Goal: Task Accomplishment & Management: Manage account settings

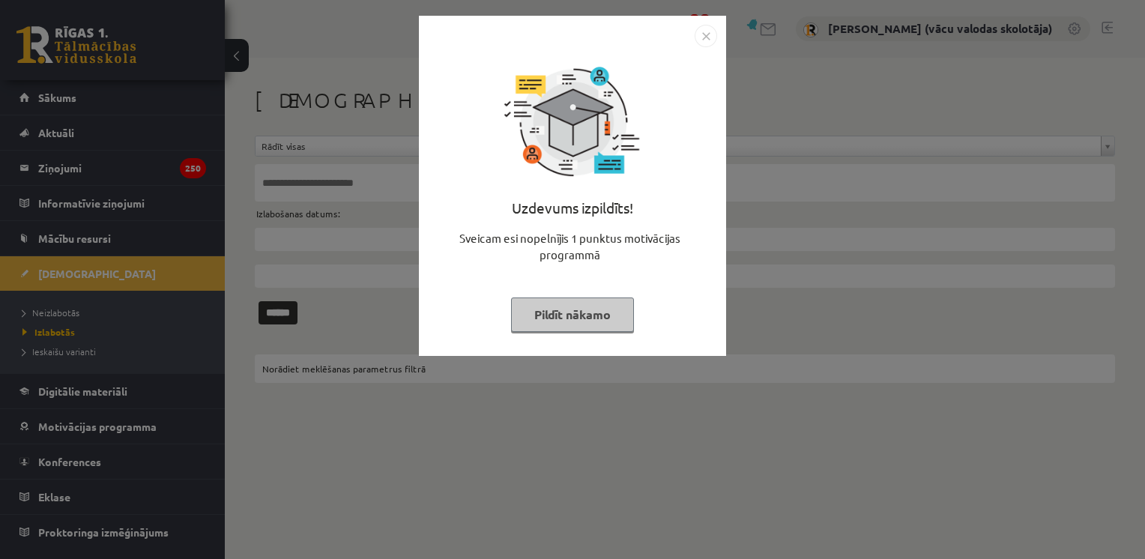
click at [577, 313] on button "Pildīt nākamo" at bounding box center [572, 315] width 123 height 34
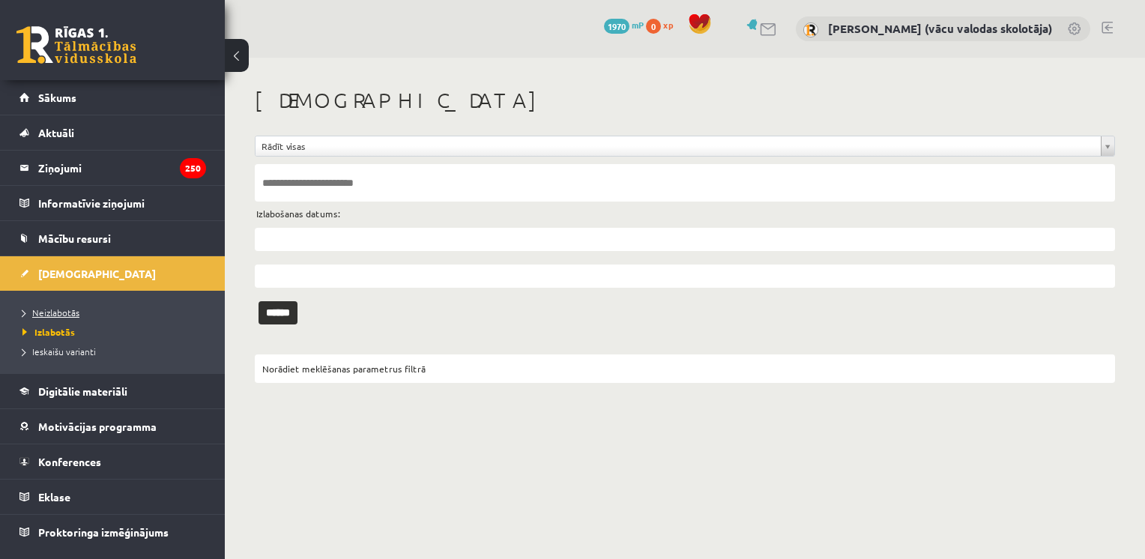
click at [60, 314] on span "Neizlabotās" at bounding box center [50, 313] width 57 height 12
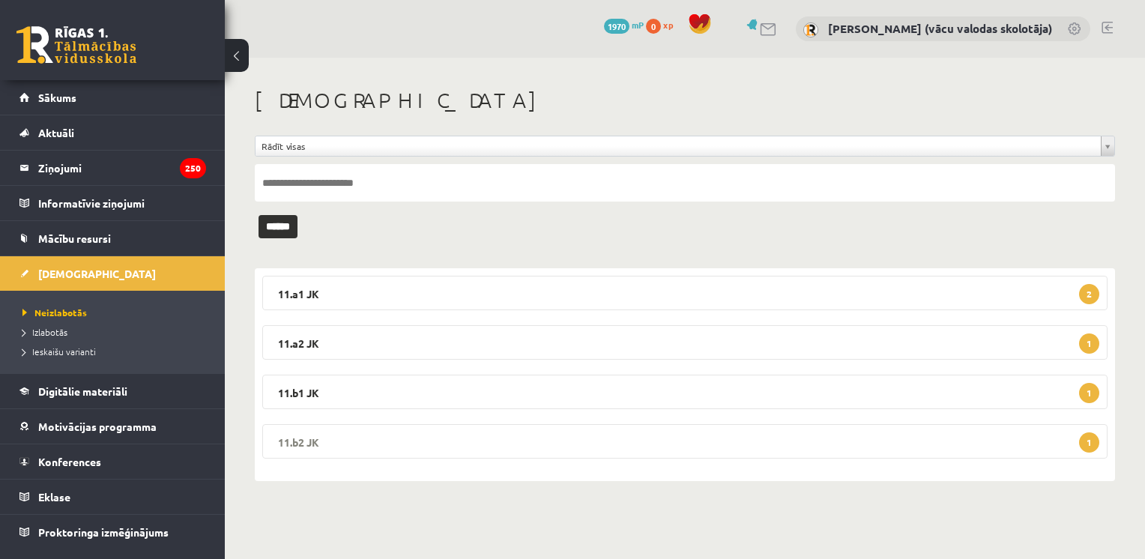
click at [313, 433] on legend "11.b2 JK 1" at bounding box center [685, 441] width 846 height 34
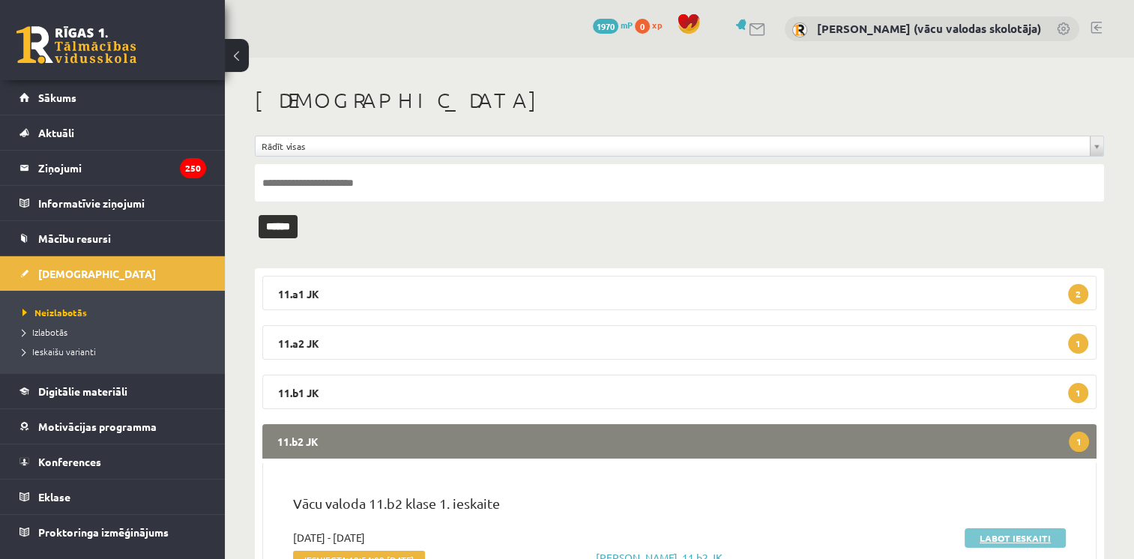
click at [1001, 536] on link "Labot ieskaiti" at bounding box center [1015, 537] width 101 height 19
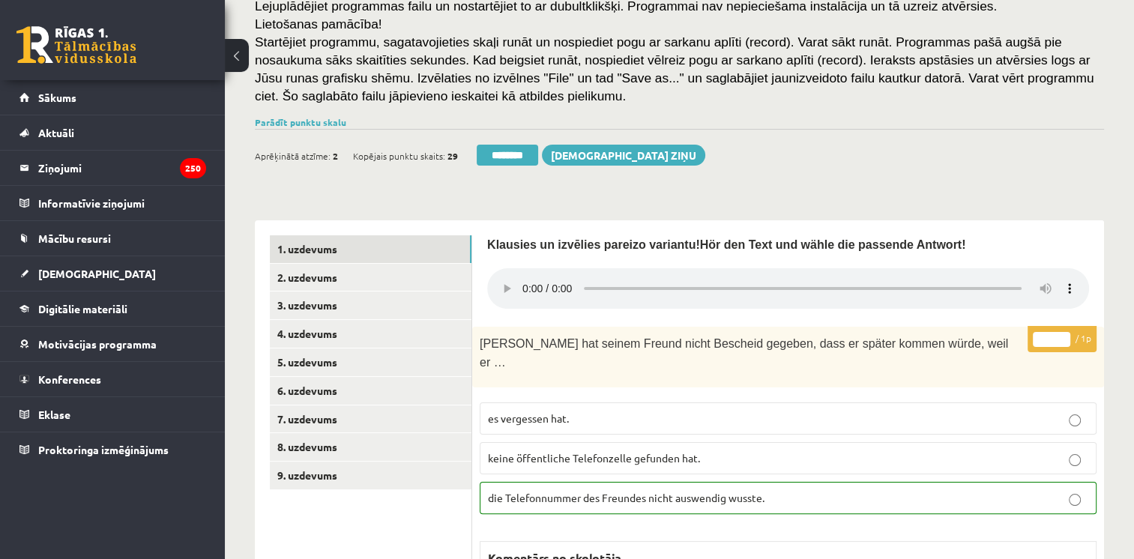
scroll to position [239, 0]
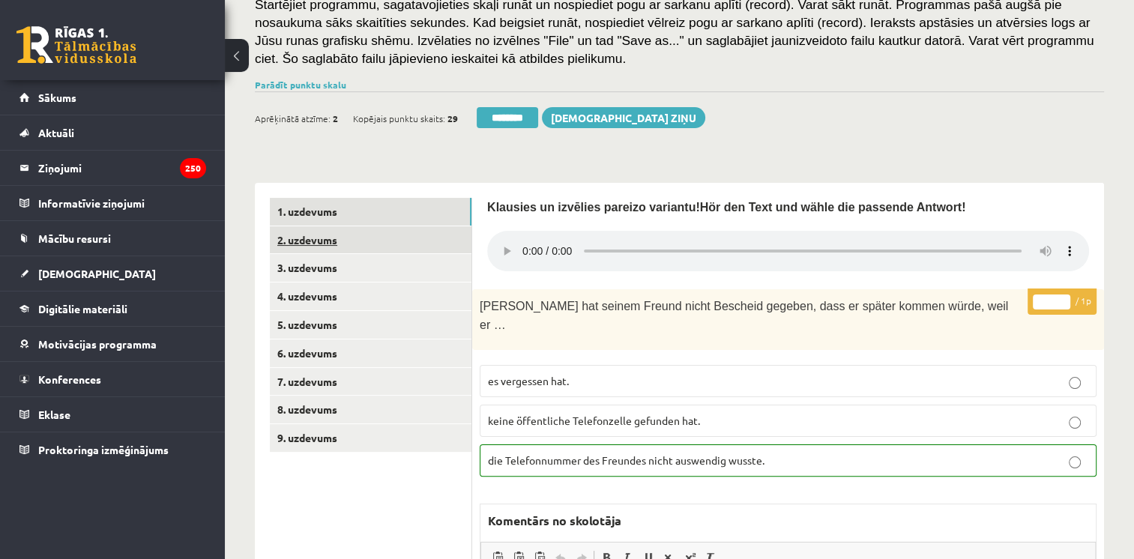
click at [306, 242] on link "2. uzdevums" at bounding box center [371, 240] width 202 height 28
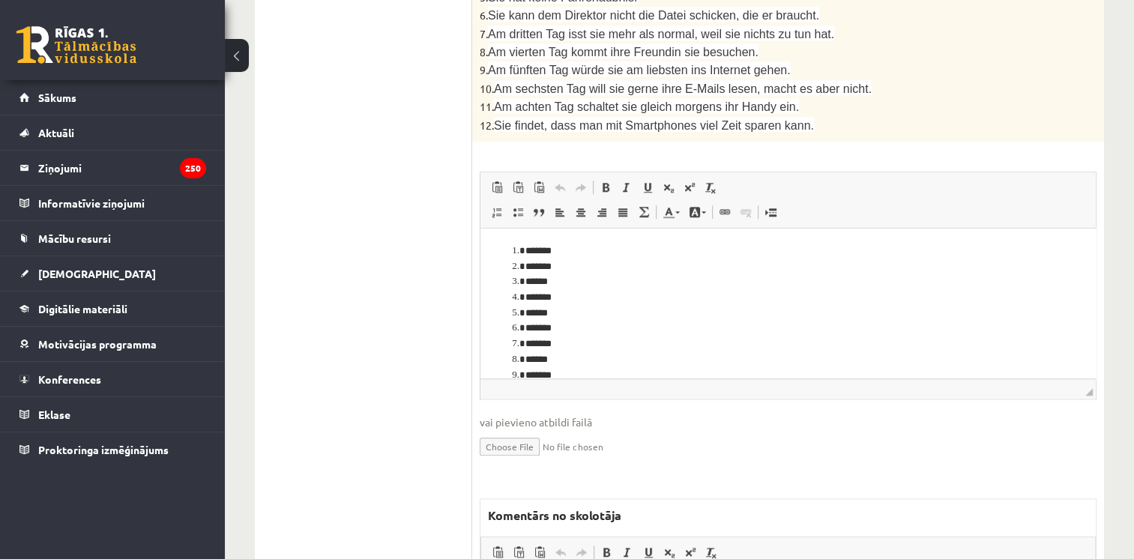
scroll to position [1541, 0]
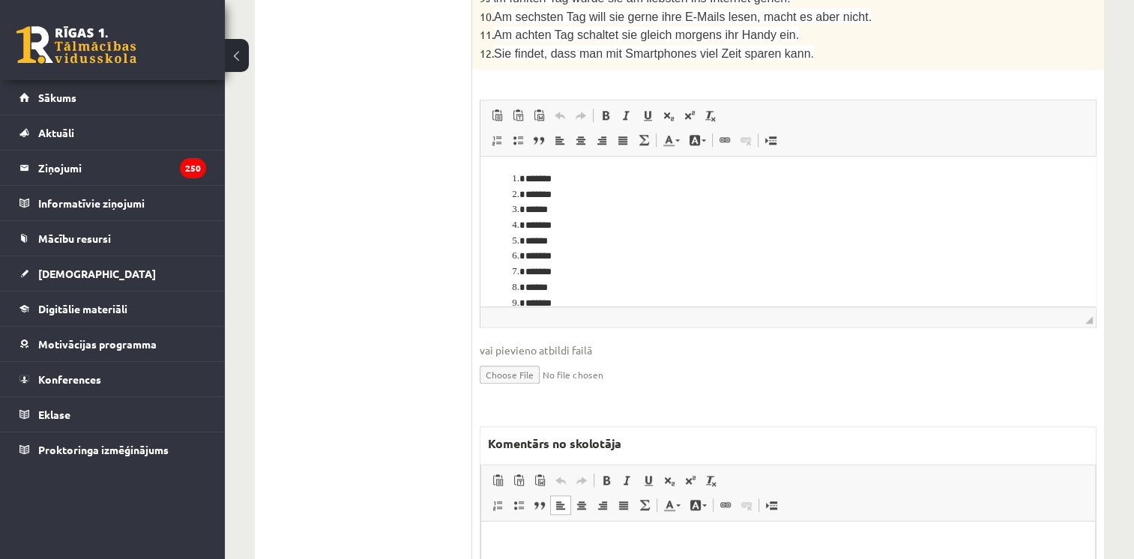
click at [787, 558] on html at bounding box center [788, 545] width 614 height 46
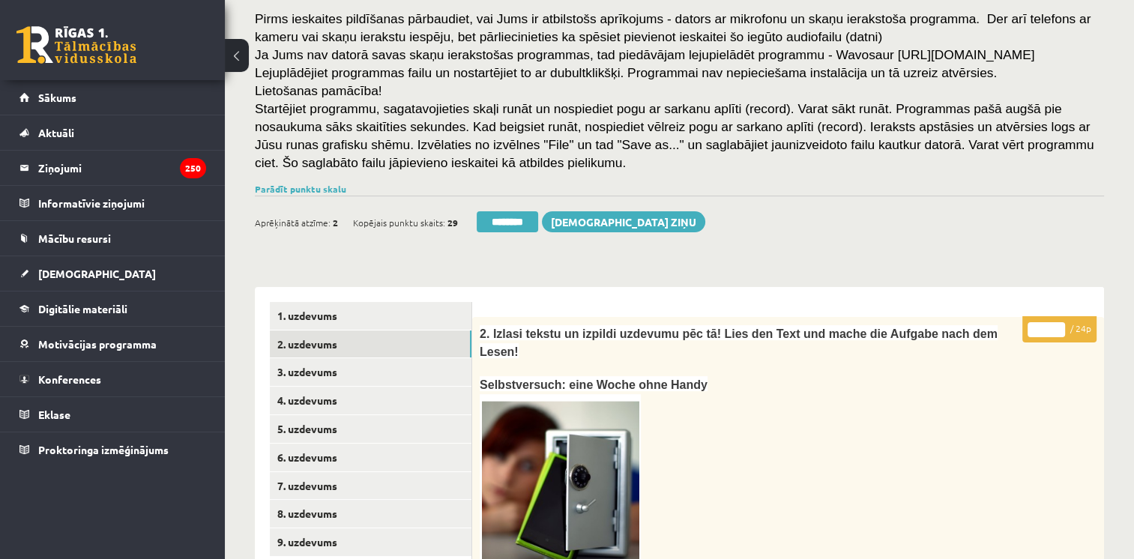
scroll to position [132, 0]
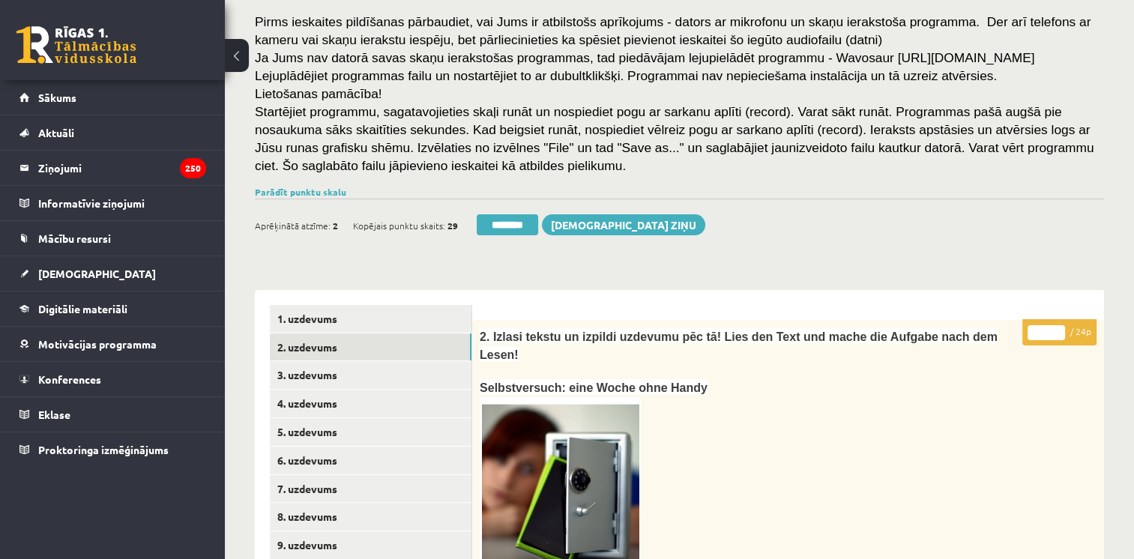
click at [1060, 329] on input "*" at bounding box center [1046, 332] width 37 height 15
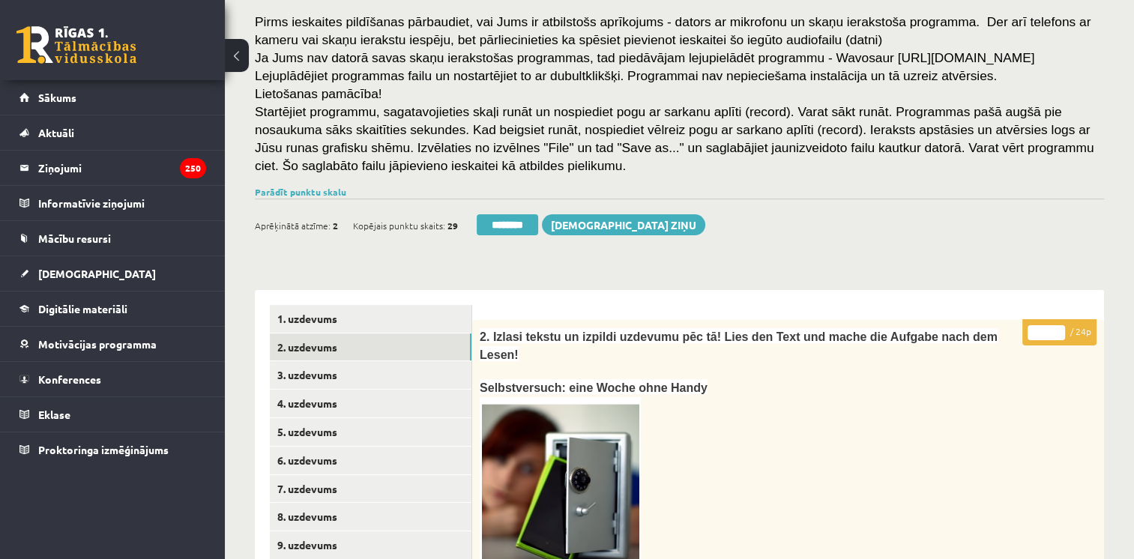
click at [1060, 329] on input "*" at bounding box center [1046, 332] width 37 height 15
click at [1060, 329] on input "**" at bounding box center [1046, 332] width 37 height 15
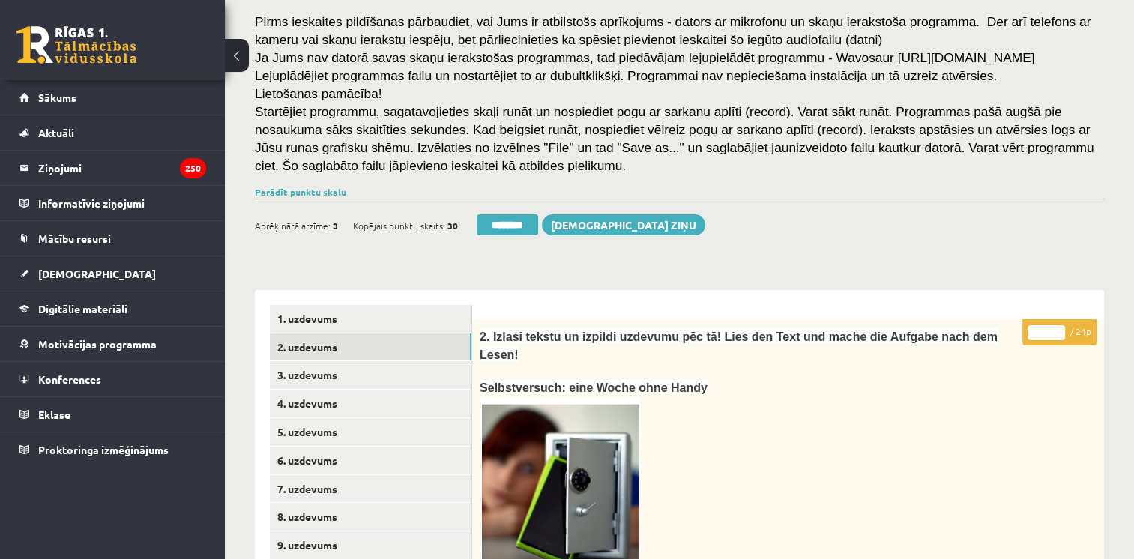
type input "**"
click at [1060, 329] on input "**" at bounding box center [1046, 332] width 37 height 15
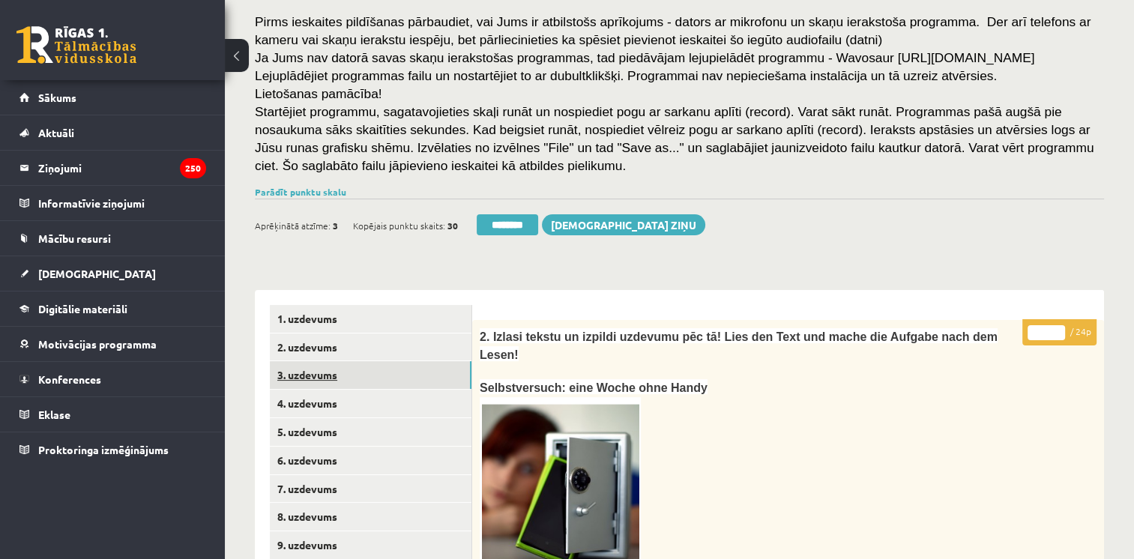
click at [313, 370] on link "3. uzdevums" at bounding box center [371, 375] width 202 height 28
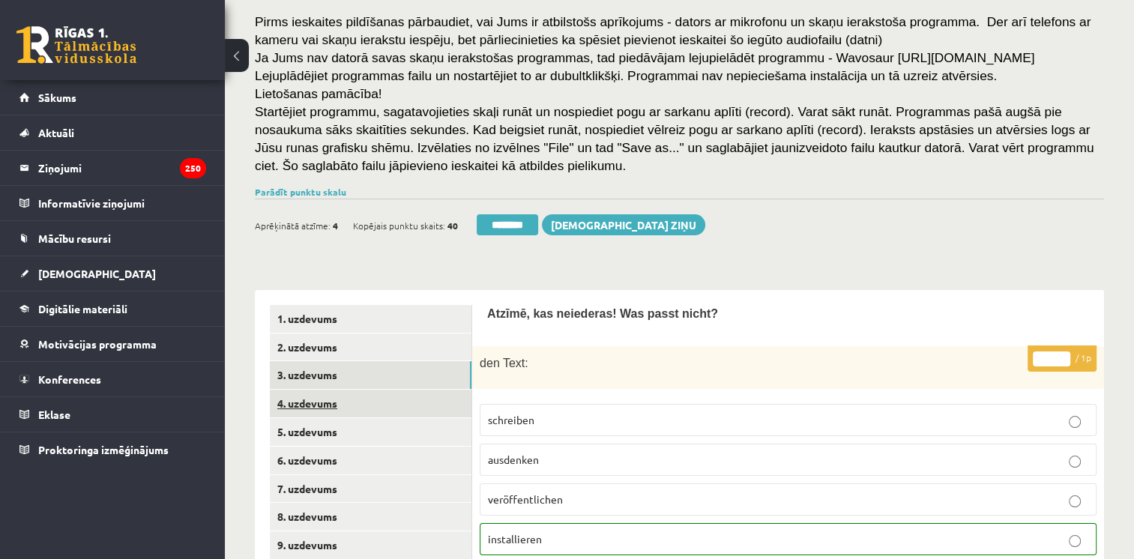
scroll to position [0, 0]
click at [310, 406] on link "4. uzdevums" at bounding box center [371, 404] width 202 height 28
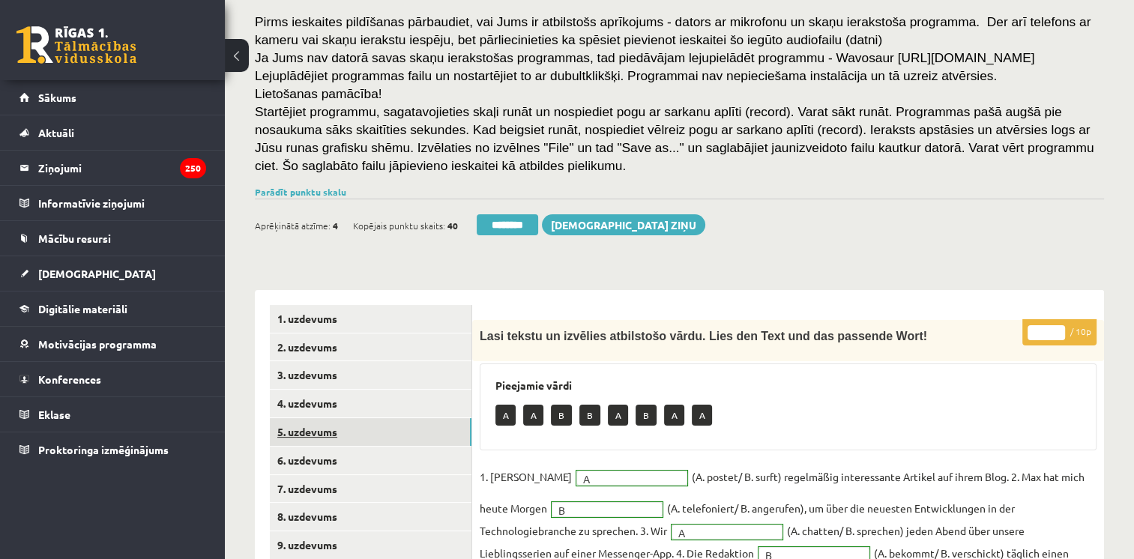
click at [327, 435] on link "5. uzdevums" at bounding box center [371, 432] width 202 height 28
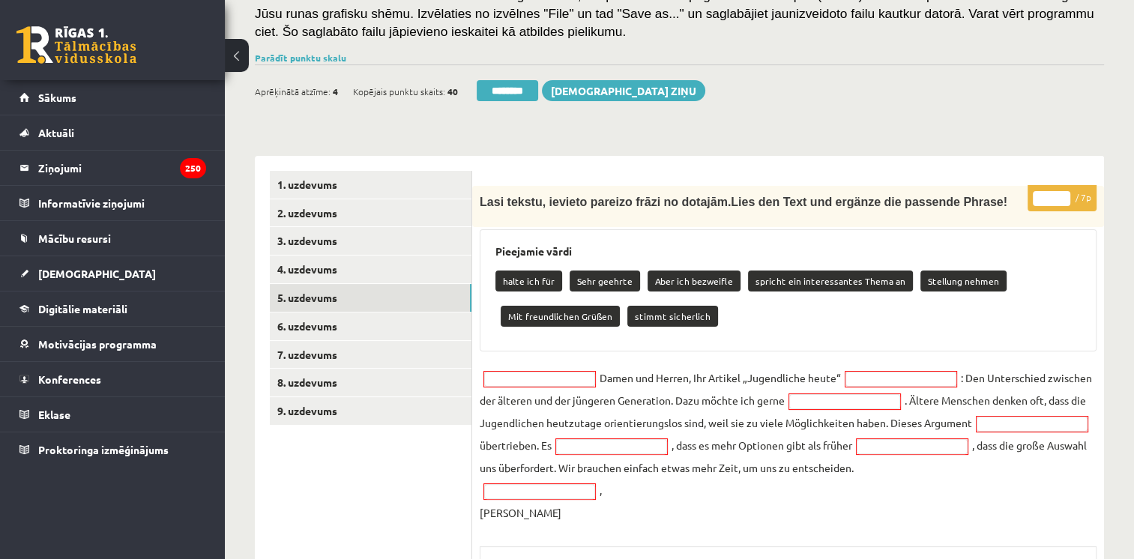
scroll to position [277, 0]
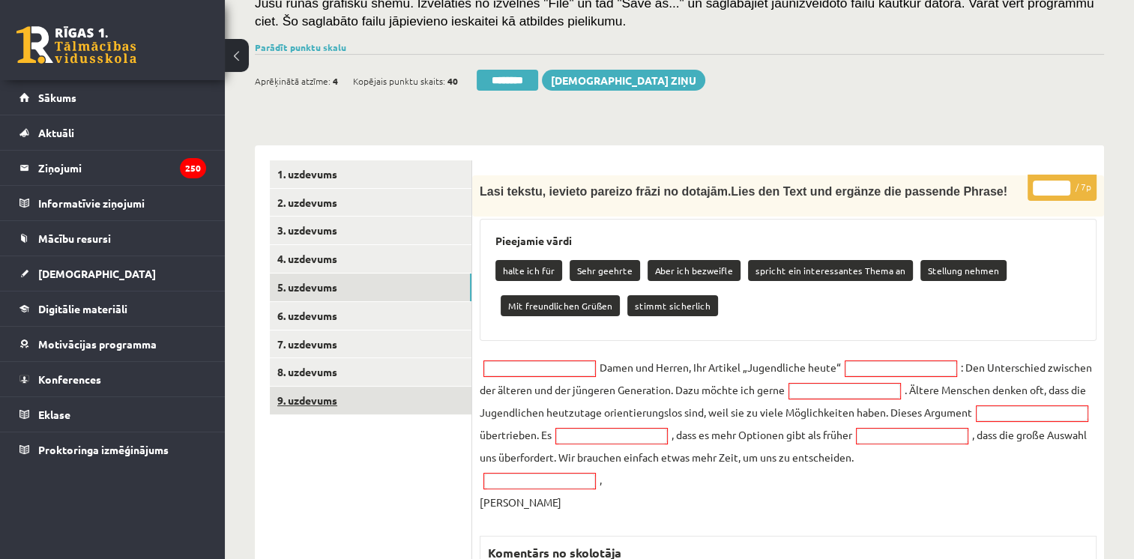
click at [293, 397] on link "9. uzdevums" at bounding box center [371, 401] width 202 height 28
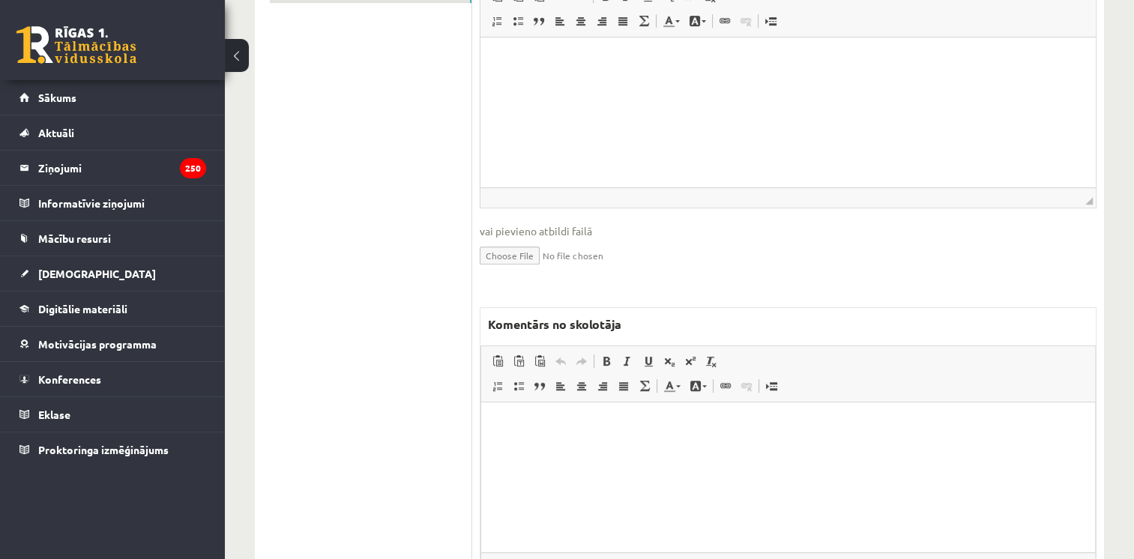
scroll to position [735, 0]
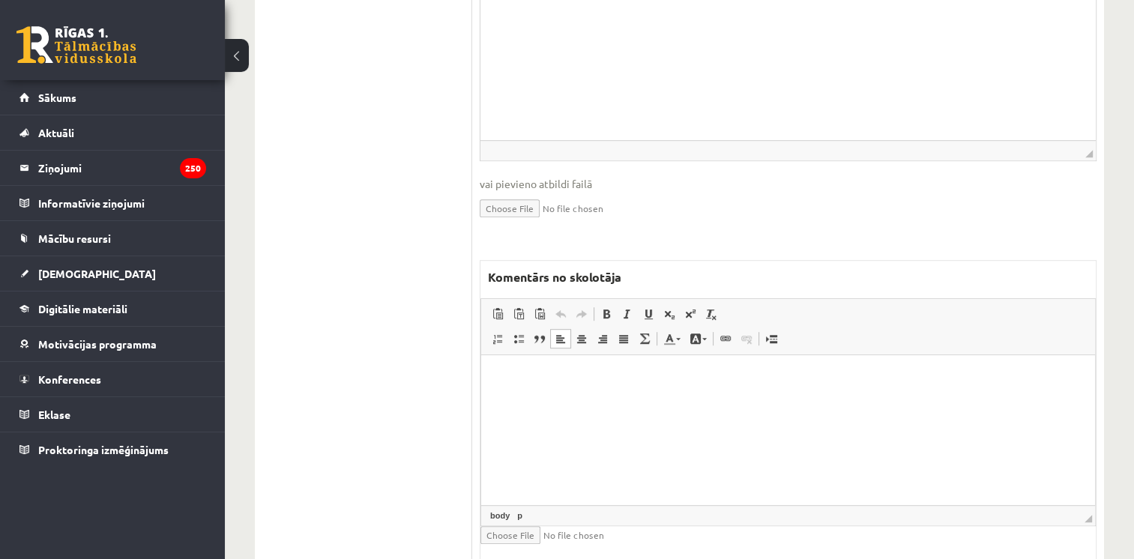
click at [749, 401] on html at bounding box center [788, 378] width 614 height 46
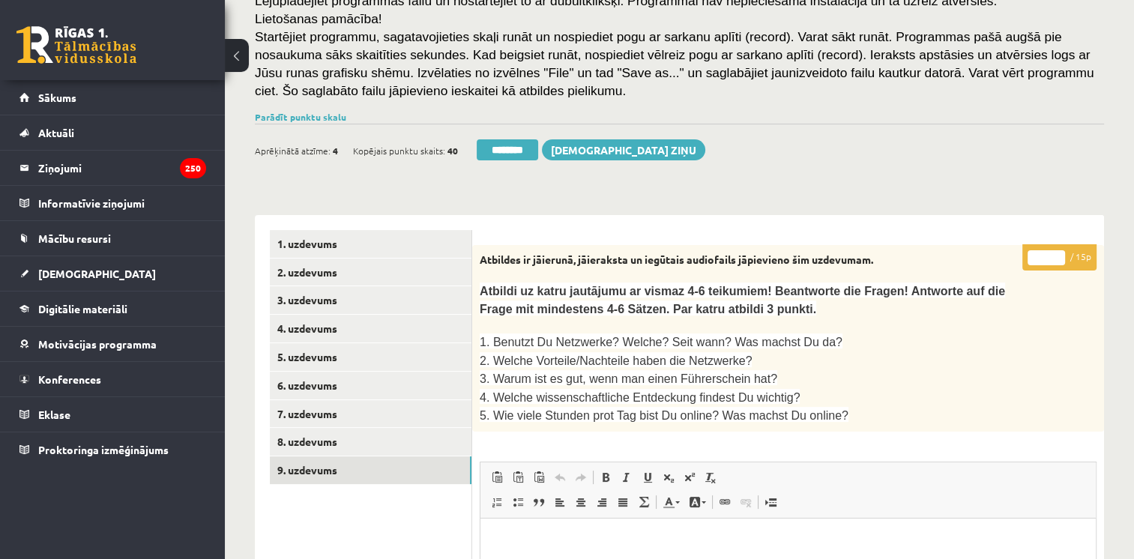
scroll to position [58, 0]
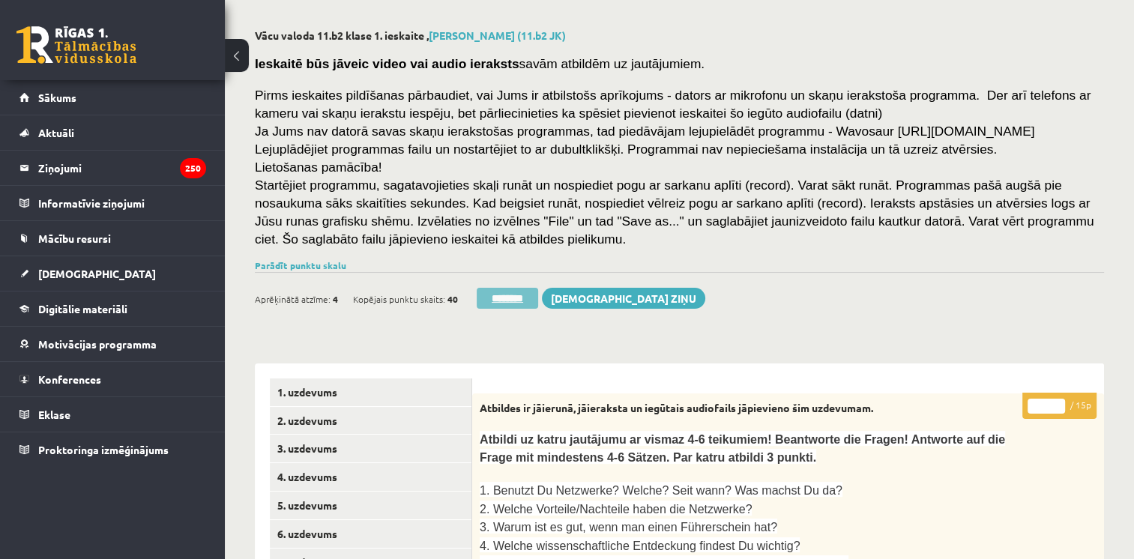
click at [521, 295] on input "********" at bounding box center [507, 298] width 61 height 21
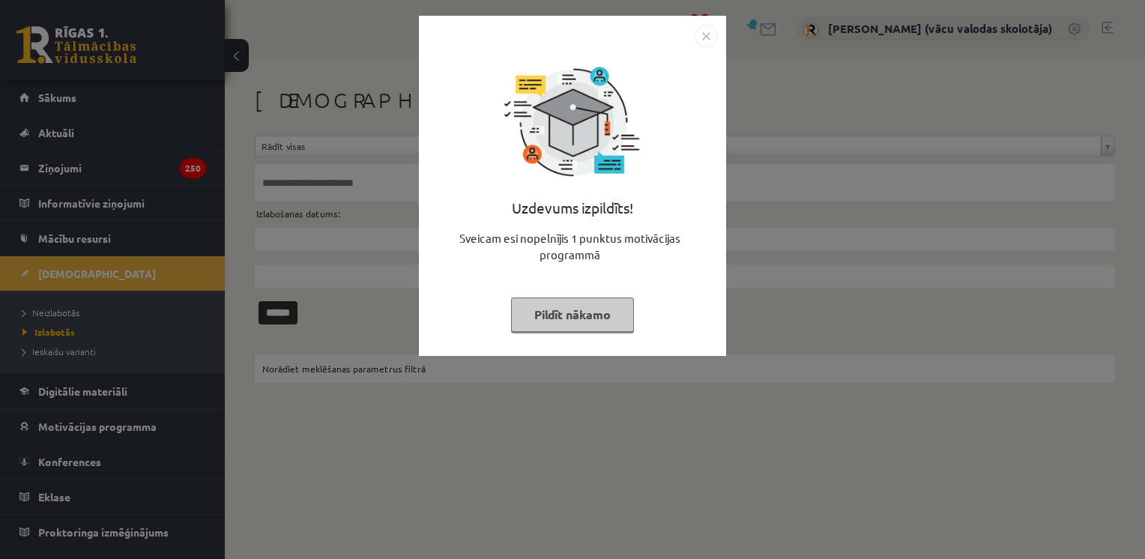
click at [573, 316] on button "Pildīt nākamo" at bounding box center [572, 315] width 123 height 34
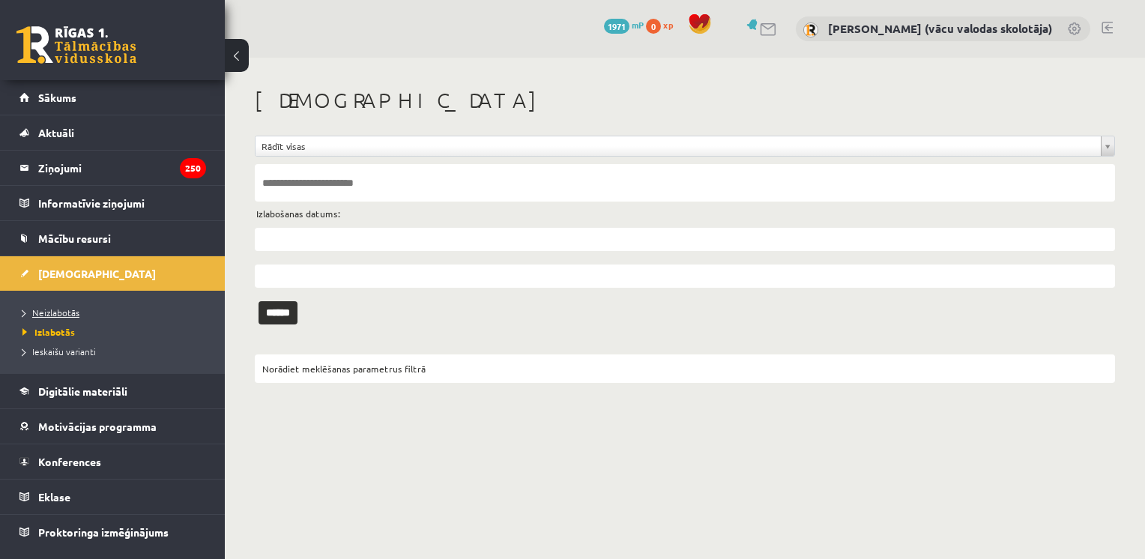
click at [60, 312] on span "Neizlabotās" at bounding box center [50, 313] width 57 height 12
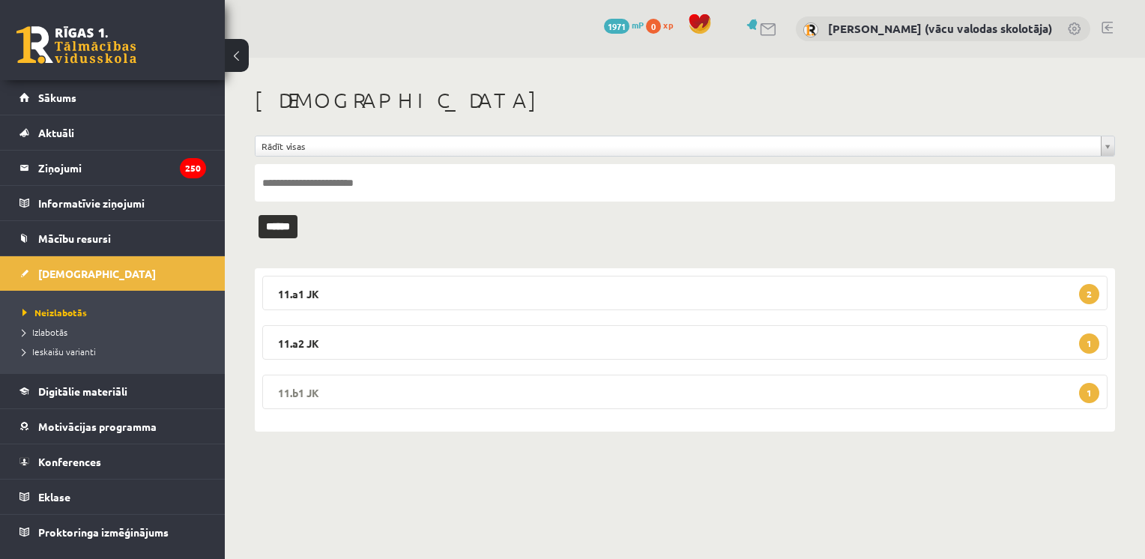
click at [291, 389] on legend "11.b1 JK 1" at bounding box center [685, 392] width 846 height 34
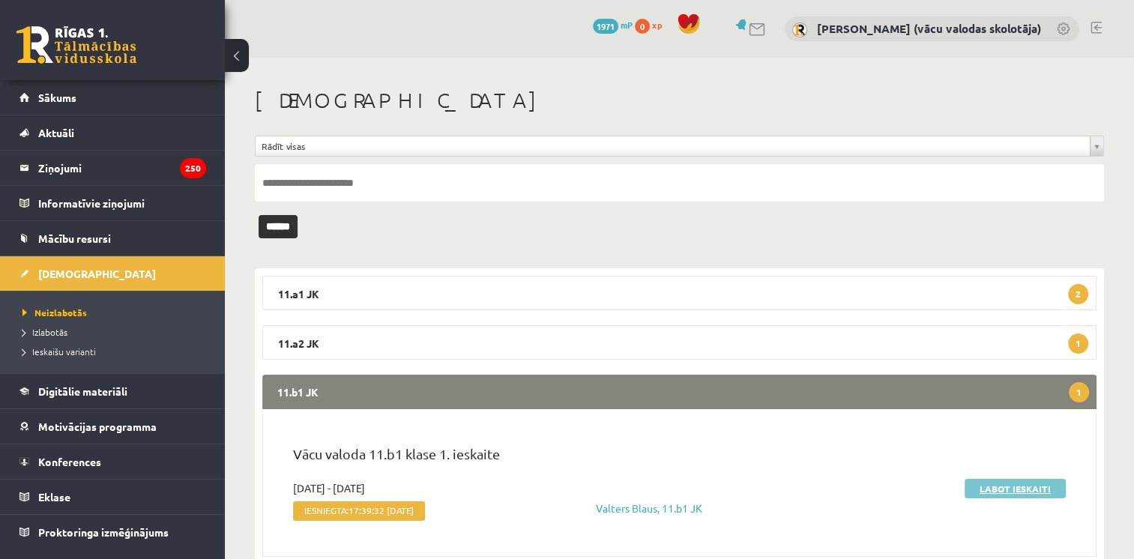
click at [989, 486] on link "Labot ieskaiti" at bounding box center [1015, 488] width 101 height 19
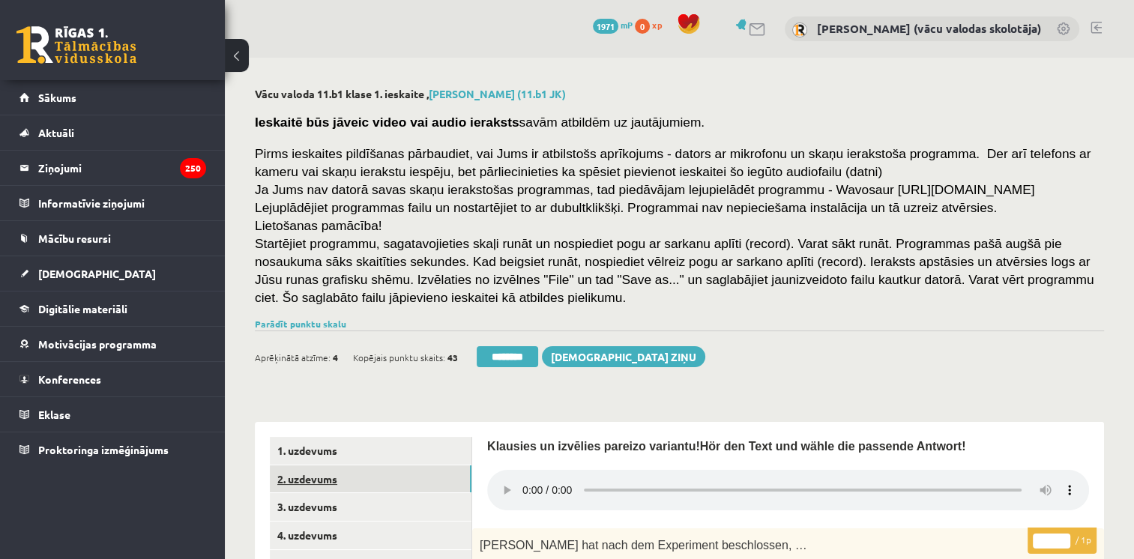
click at [314, 477] on link "2. uzdevums" at bounding box center [371, 479] width 202 height 28
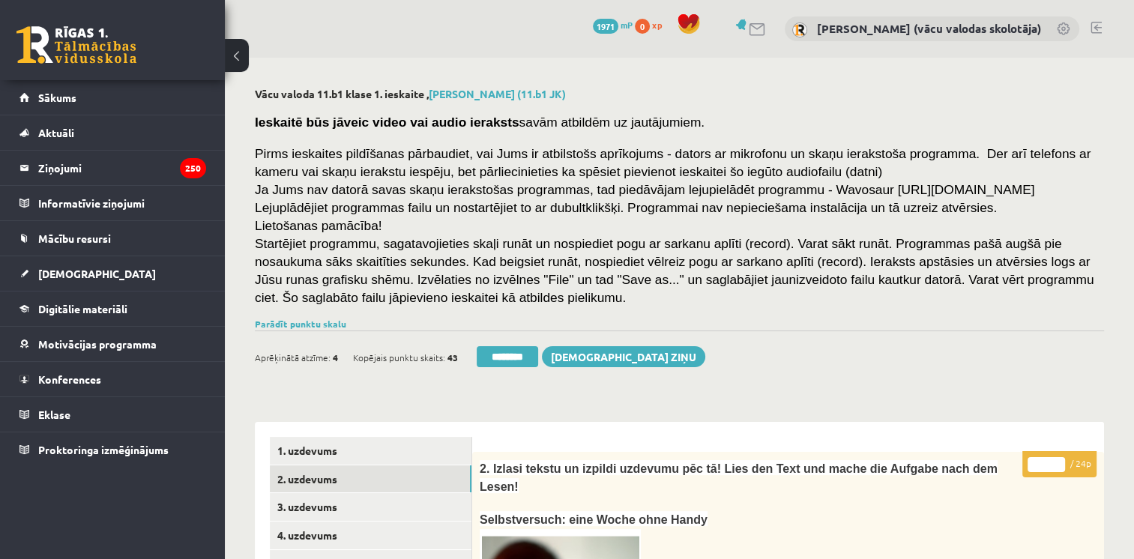
type input "**"
click at [1057, 462] on input "**" at bounding box center [1046, 464] width 37 height 15
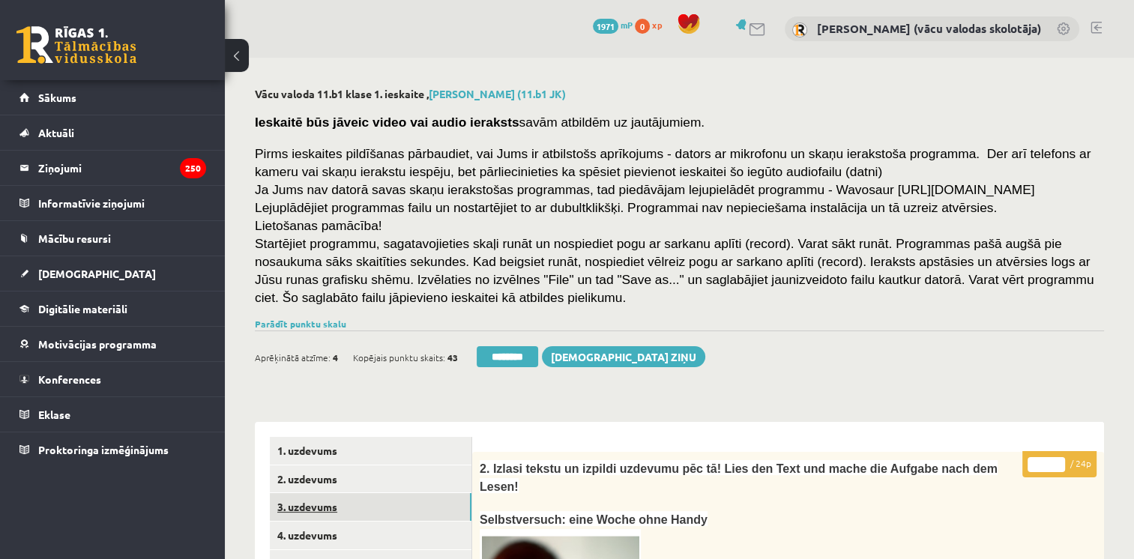
click at [370, 508] on link "3. uzdevums" at bounding box center [371, 507] width 202 height 28
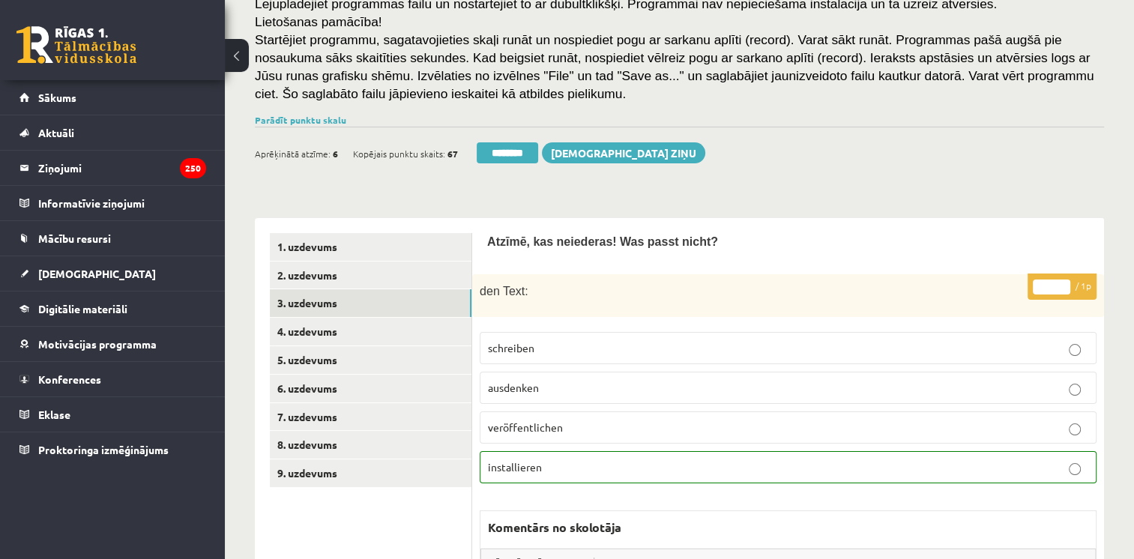
scroll to position [219, 0]
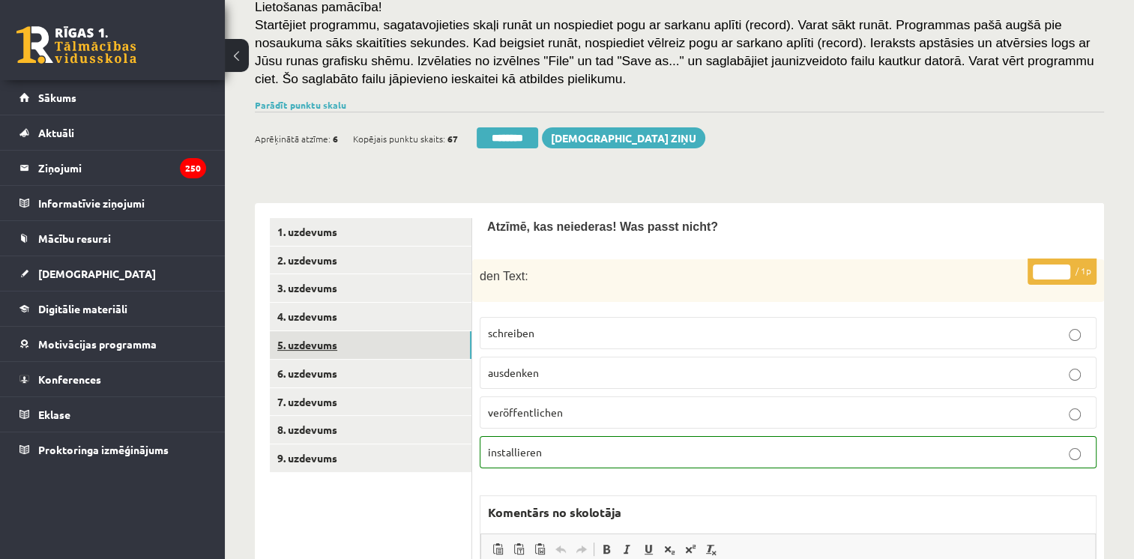
click at [296, 345] on link "5. uzdevums" at bounding box center [371, 345] width 202 height 28
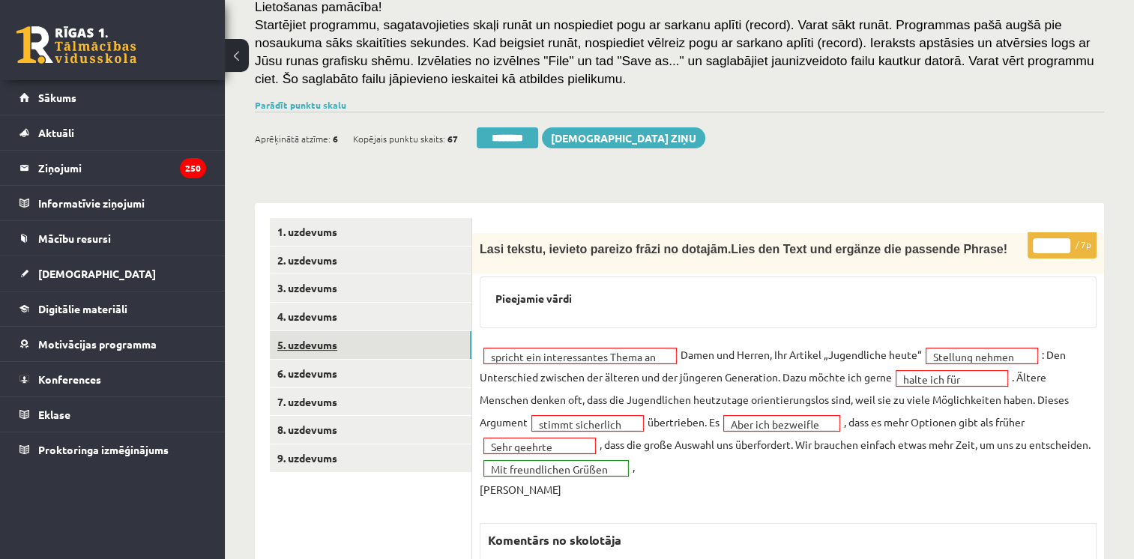
scroll to position [0, 0]
click at [317, 370] on link "6. uzdevums" at bounding box center [371, 374] width 202 height 28
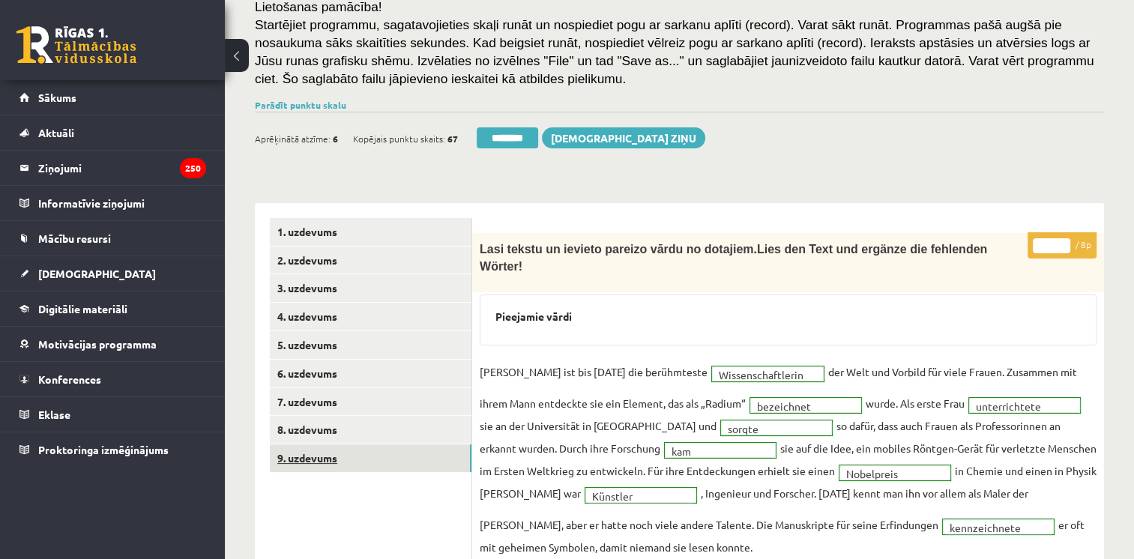
click at [303, 462] on link "9. uzdevums" at bounding box center [371, 458] width 202 height 28
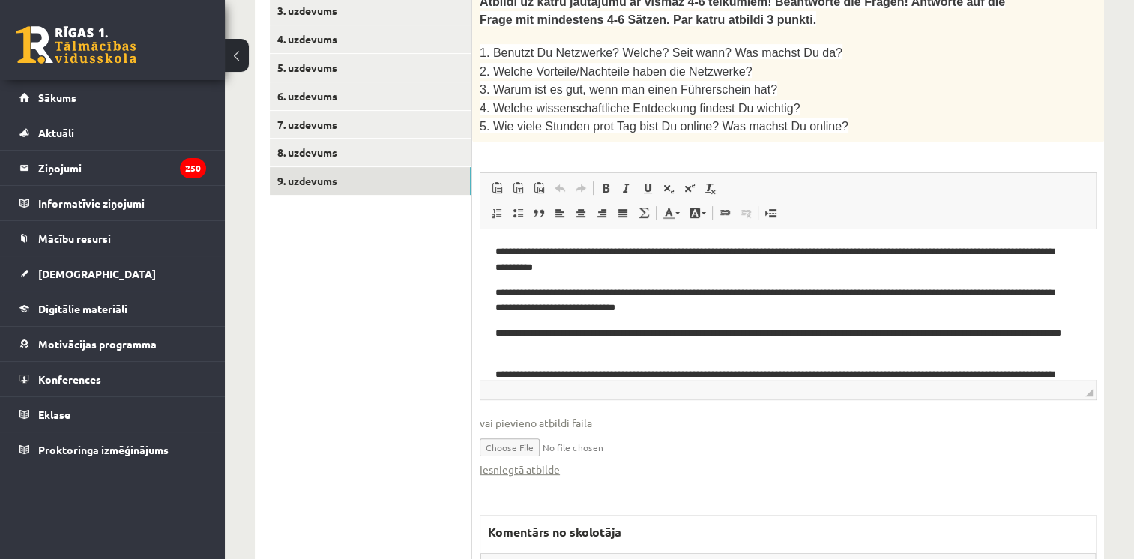
scroll to position [510, 0]
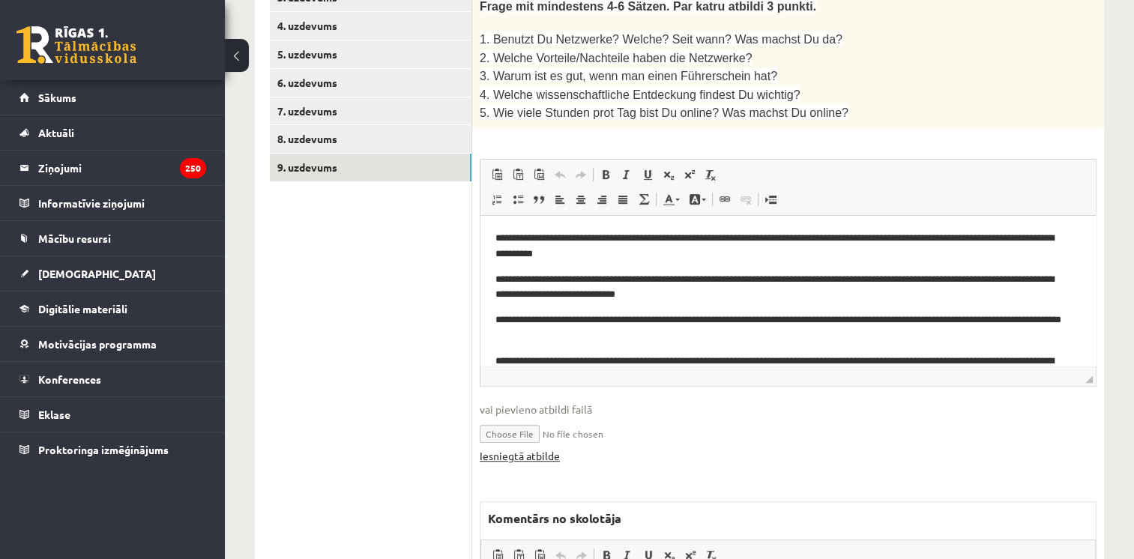
click at [538, 448] on link "Iesniegtā atbilde" at bounding box center [520, 456] width 80 height 16
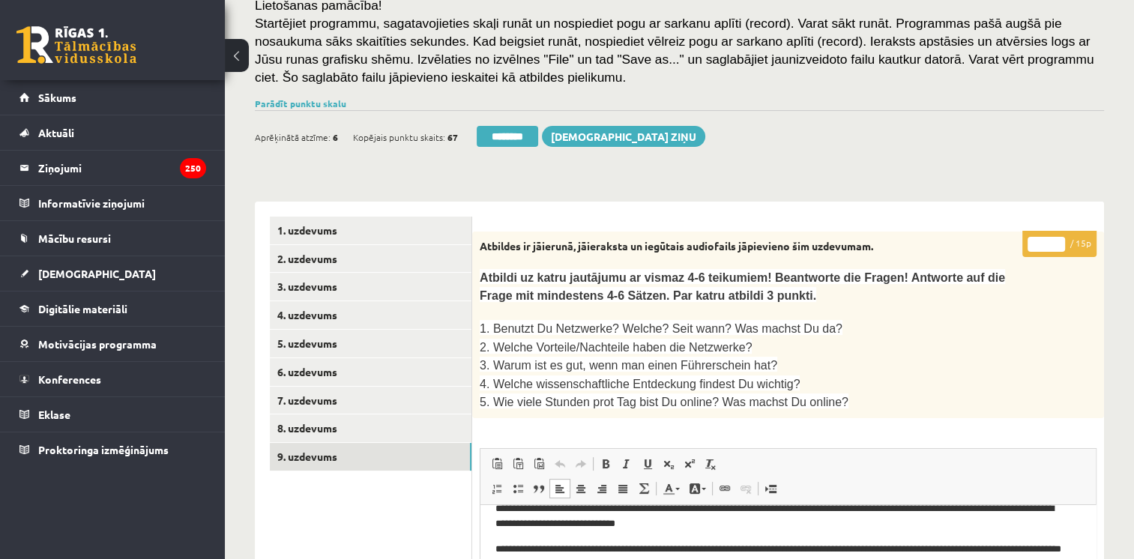
scroll to position [201, 0]
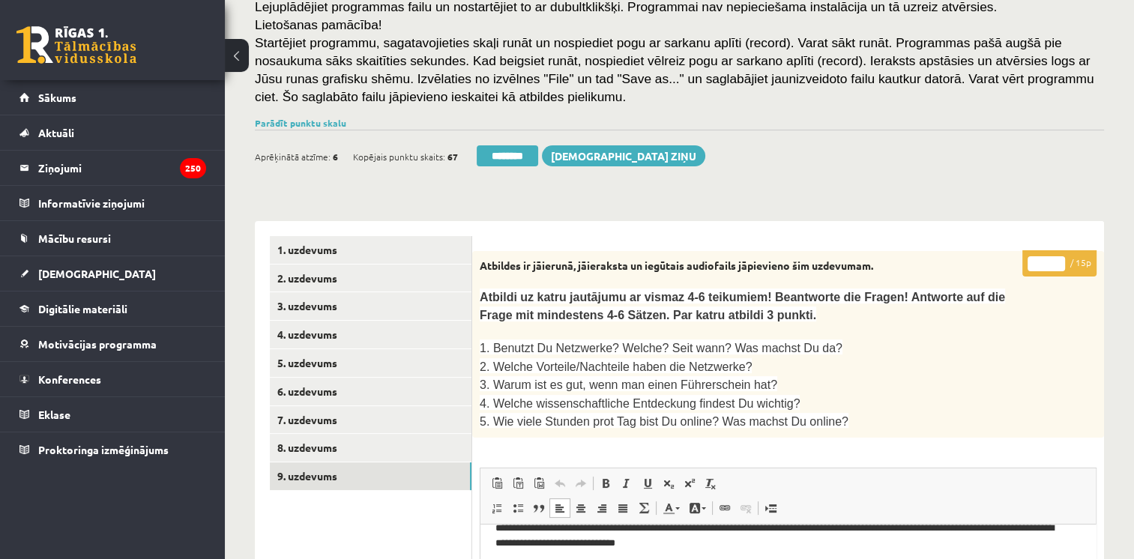
click at [1060, 261] on input "*" at bounding box center [1046, 263] width 37 height 15
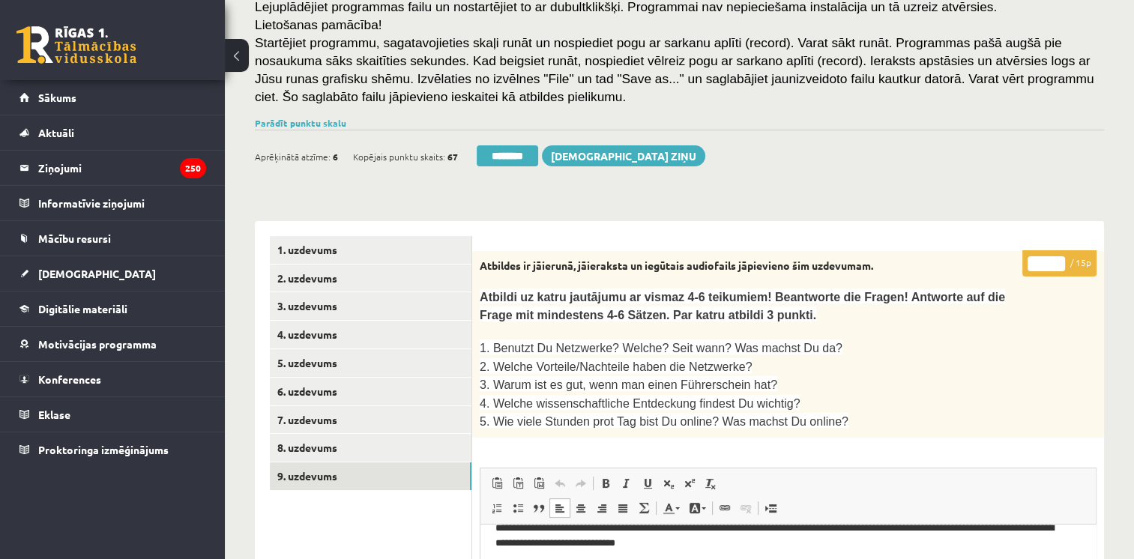
click at [1060, 261] on input "*" at bounding box center [1046, 263] width 37 height 15
click at [1060, 261] on input "**" at bounding box center [1046, 263] width 37 height 15
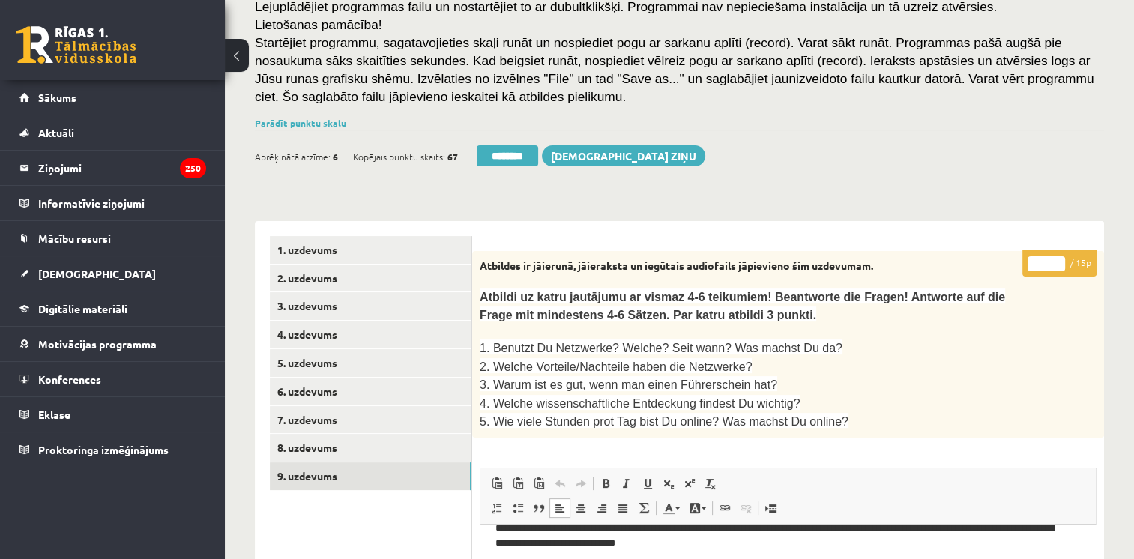
click at [1060, 261] on input "**" at bounding box center [1046, 263] width 37 height 15
type input "**"
click at [1060, 261] on input "**" at bounding box center [1046, 263] width 37 height 15
click at [329, 453] on link "8. uzdevums" at bounding box center [371, 448] width 202 height 28
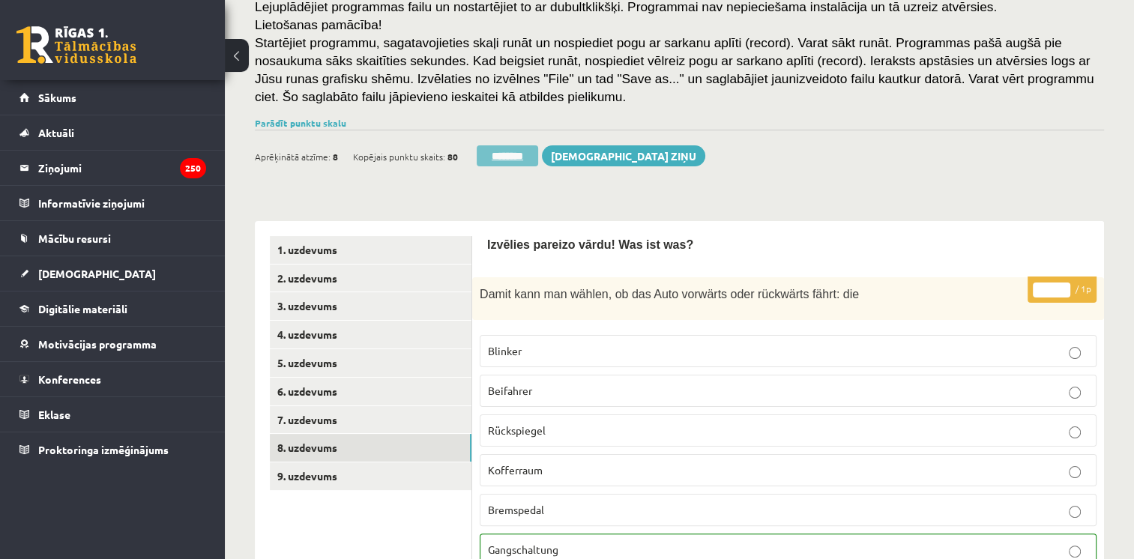
click at [509, 154] on input "********" at bounding box center [507, 155] width 61 height 21
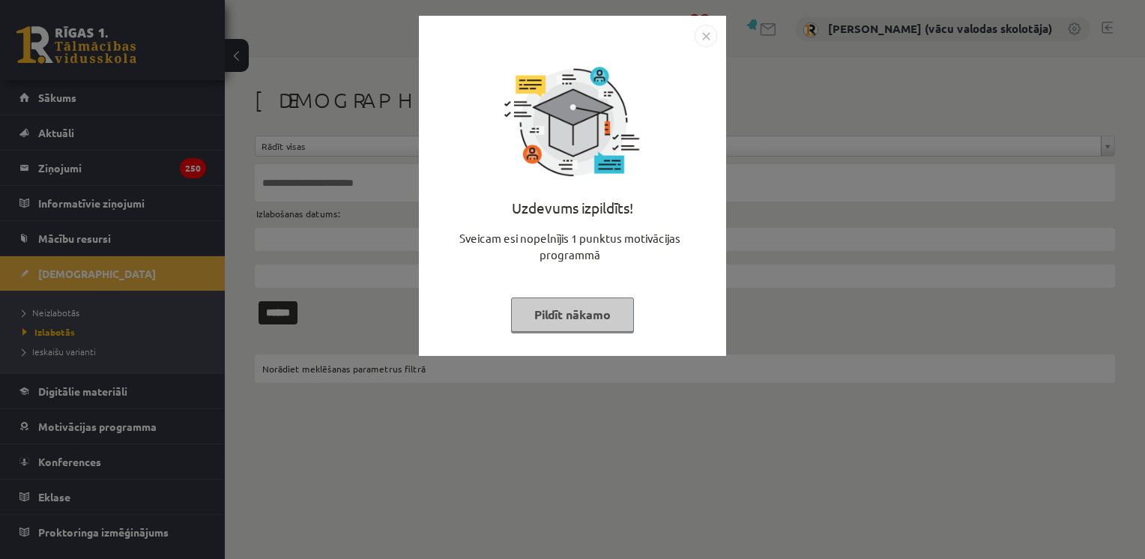
click at [606, 323] on button "Pildīt nākamo" at bounding box center [572, 315] width 123 height 34
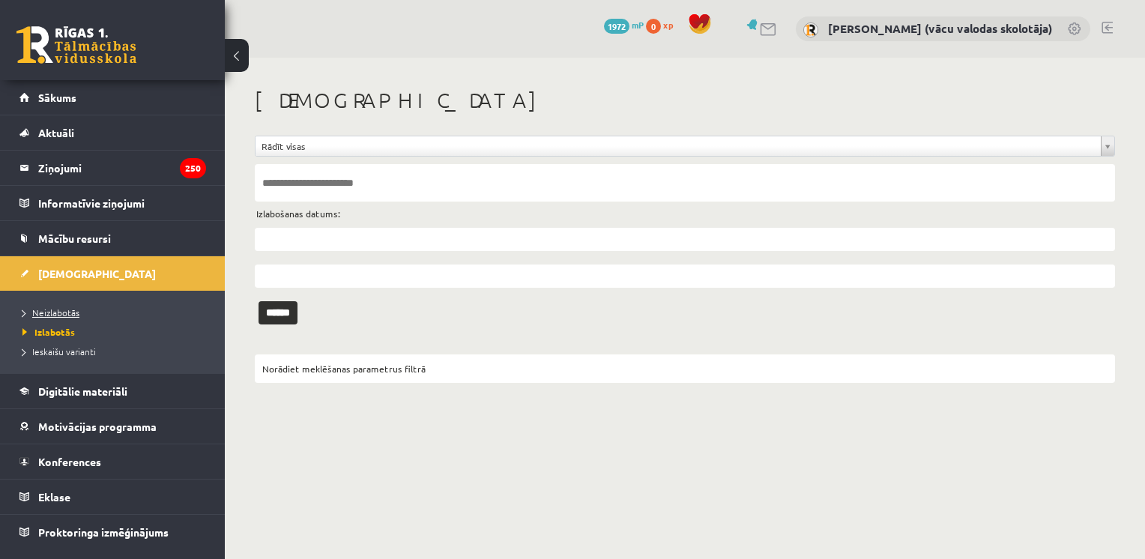
click at [63, 313] on span "Neizlabotās" at bounding box center [50, 313] width 57 height 12
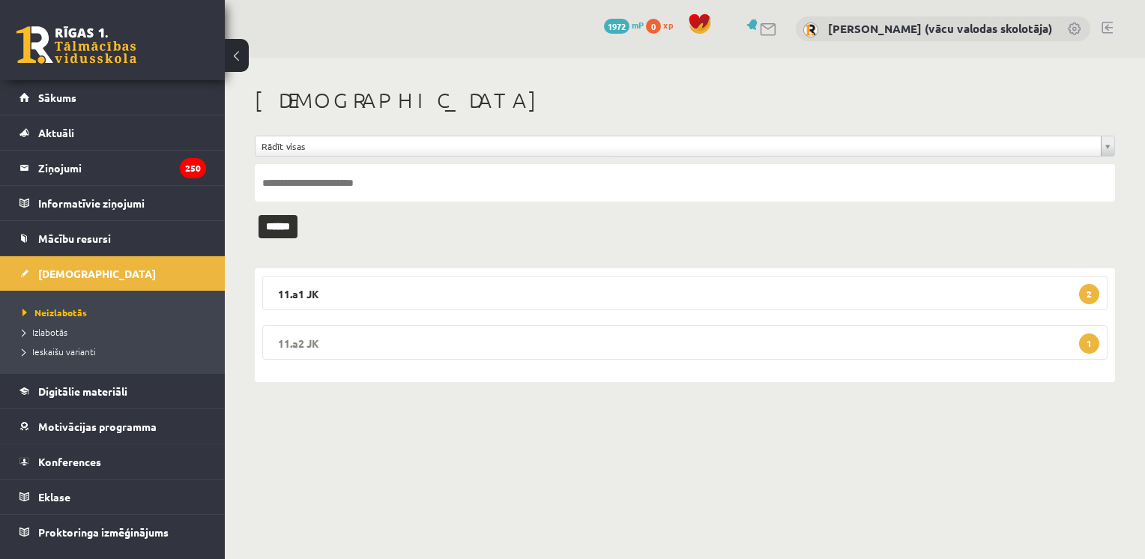
click at [516, 352] on legend "11.a2 JK 1" at bounding box center [685, 342] width 846 height 34
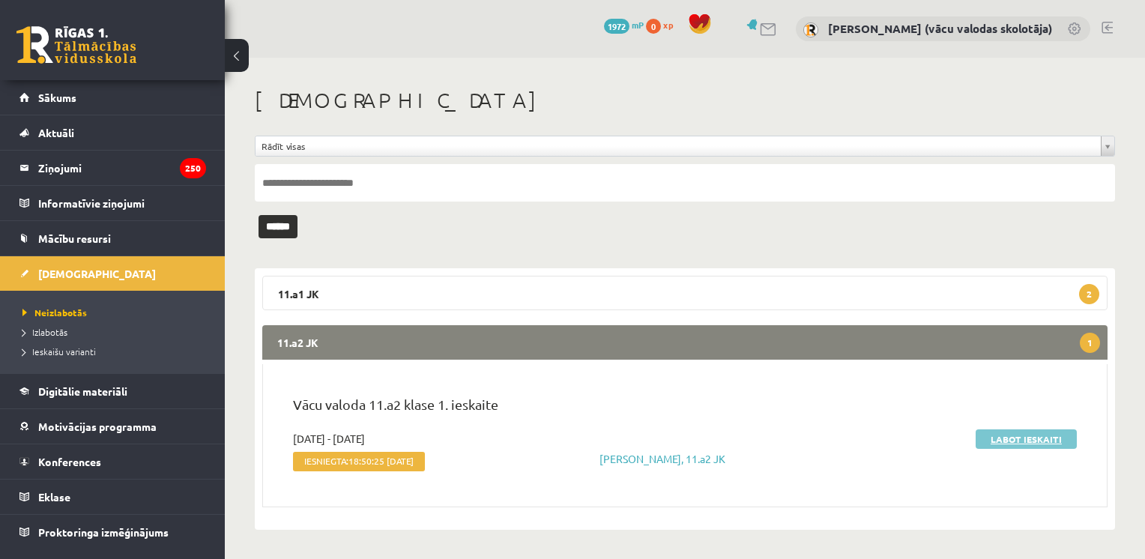
click at [1013, 441] on link "Labot ieskaiti" at bounding box center [1026, 439] width 101 height 19
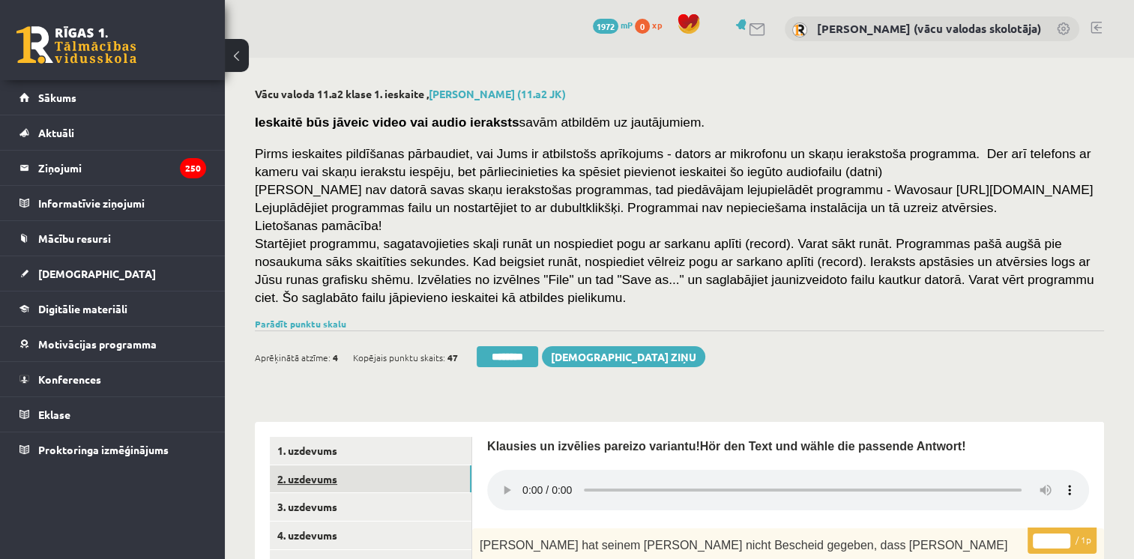
click at [321, 479] on link "2. uzdevums" at bounding box center [371, 479] width 202 height 28
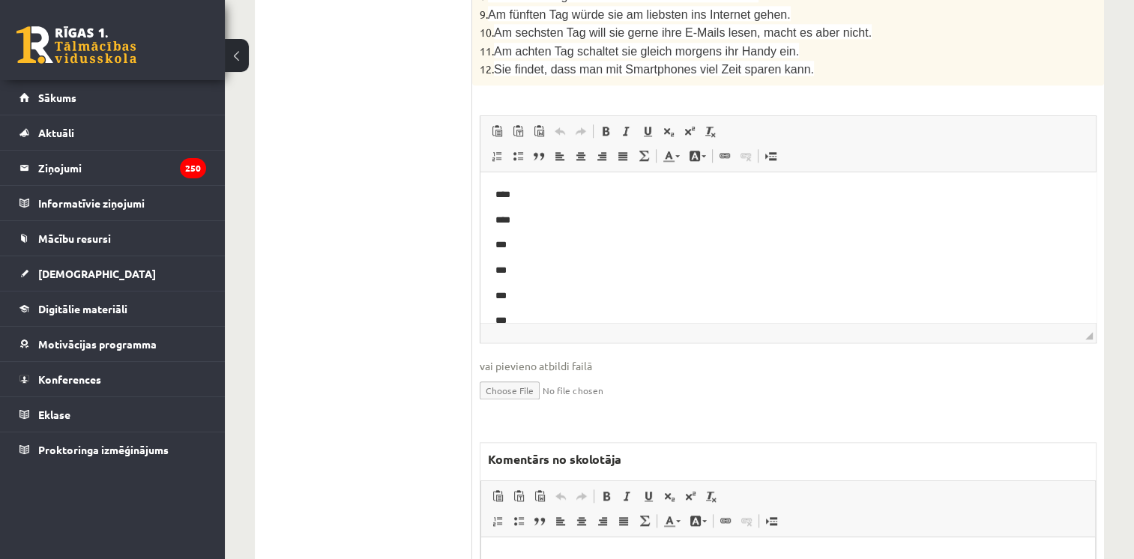
scroll to position [1577, 0]
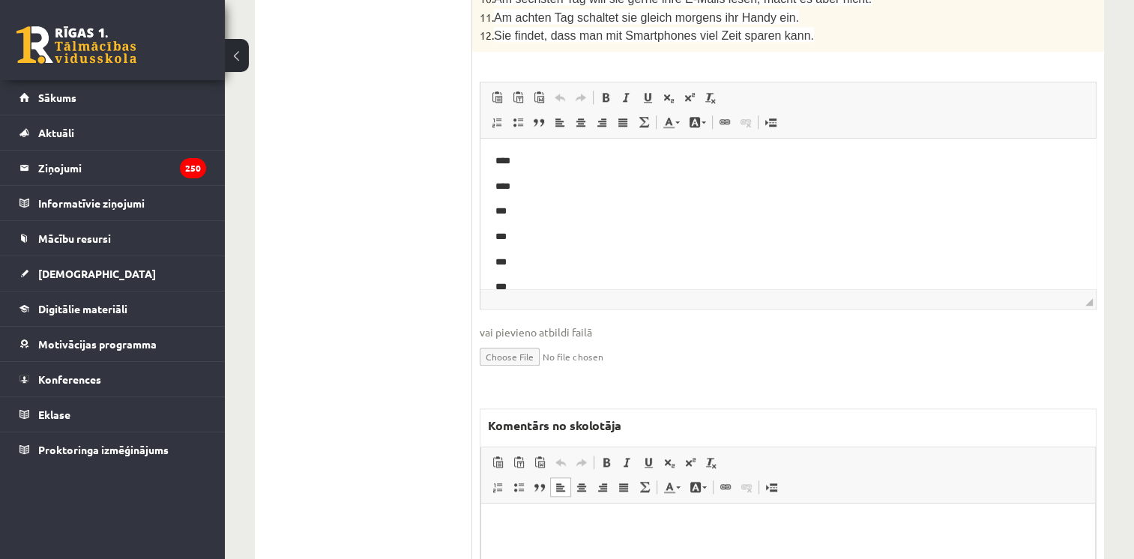
click at [992, 529] on p "Bagātinātā teksta redaktors, wiswyg-editor-47024784071000-1757784840-365" at bounding box center [788, 527] width 584 height 16
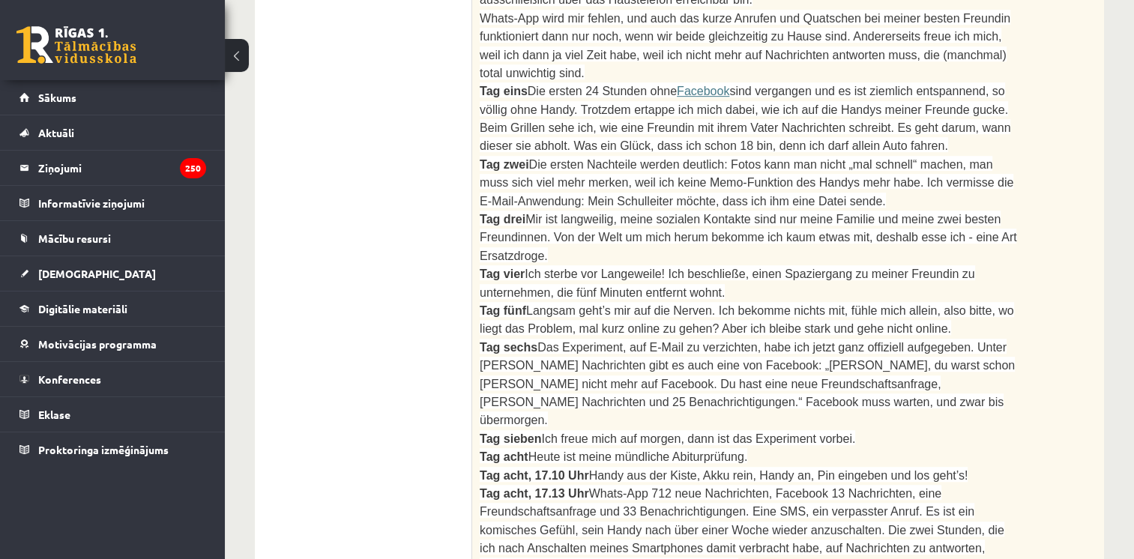
scroll to position [0, 0]
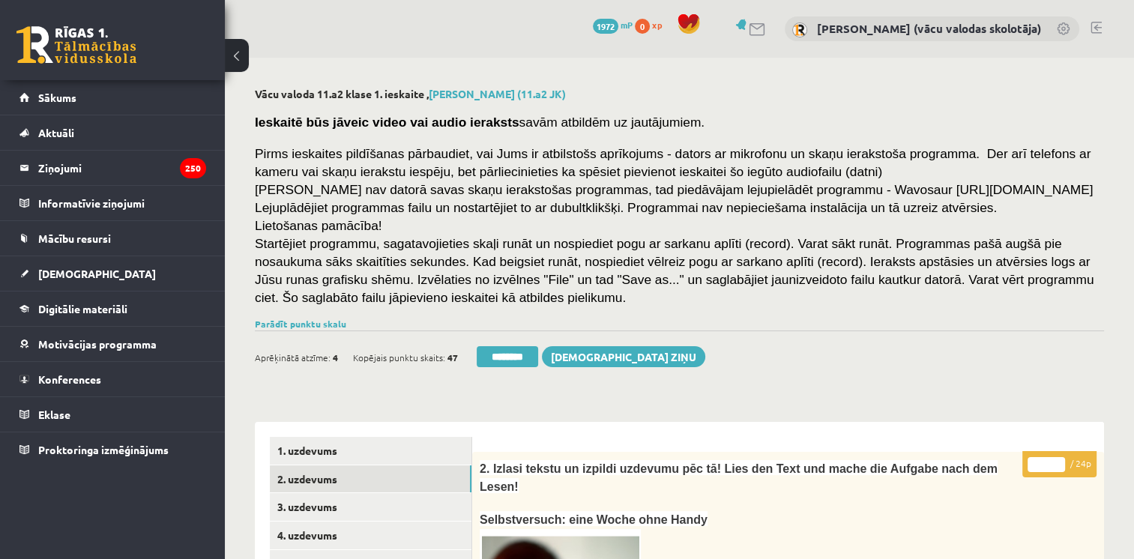
click at [1058, 460] on input "*" at bounding box center [1046, 464] width 37 height 15
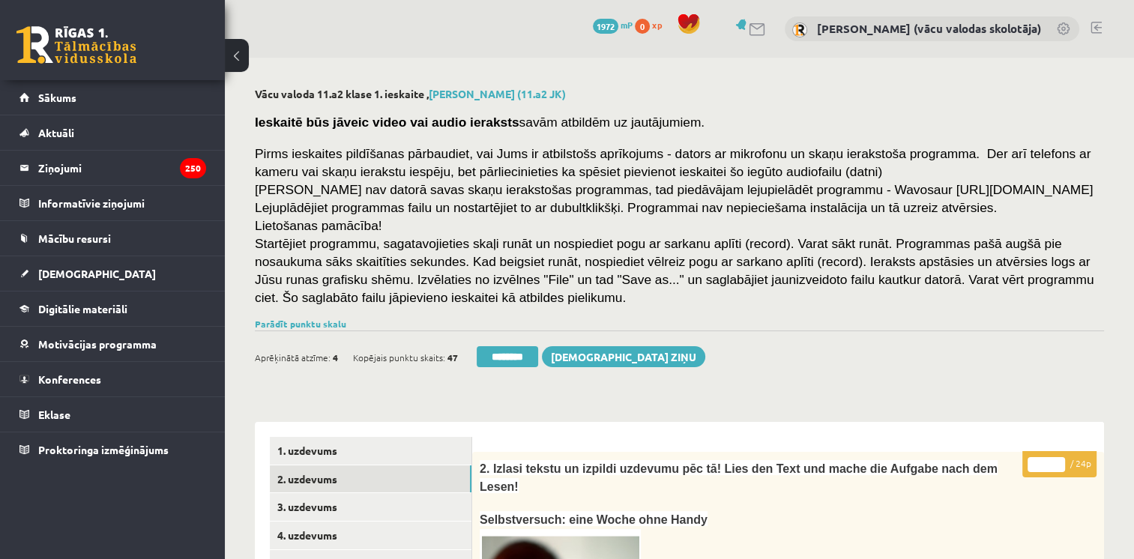
click at [1058, 460] on input "*" at bounding box center [1046, 464] width 37 height 15
click at [1058, 460] on input "**" at bounding box center [1046, 464] width 37 height 15
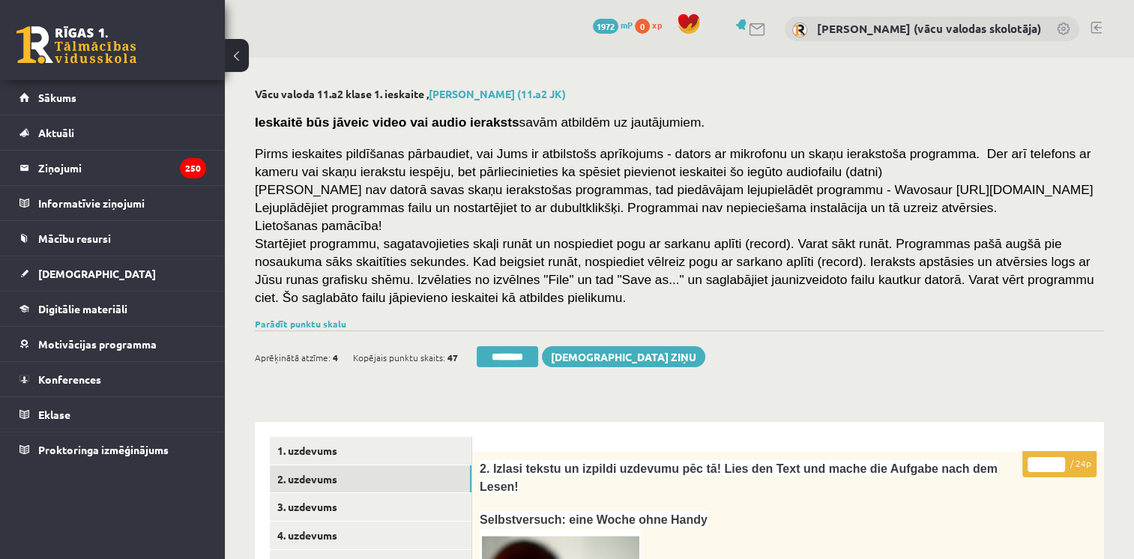
click at [1058, 460] on input "**" at bounding box center [1046, 464] width 37 height 15
type input "**"
click at [1058, 467] on input "**" at bounding box center [1046, 464] width 37 height 15
click at [313, 506] on link "3. uzdevums" at bounding box center [371, 507] width 202 height 28
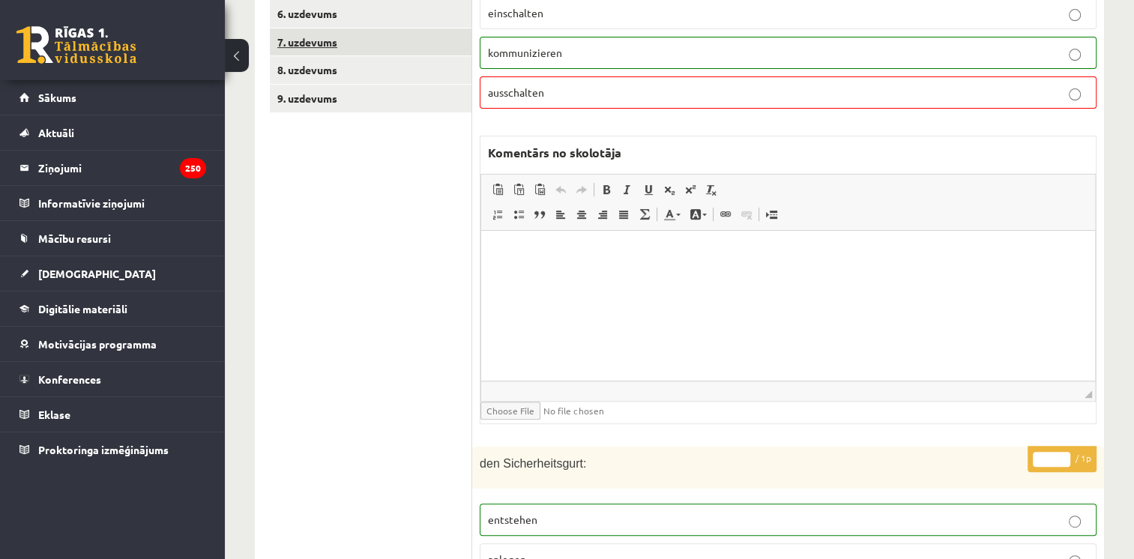
click at [303, 46] on link "7. uzdevums" at bounding box center [371, 42] width 202 height 28
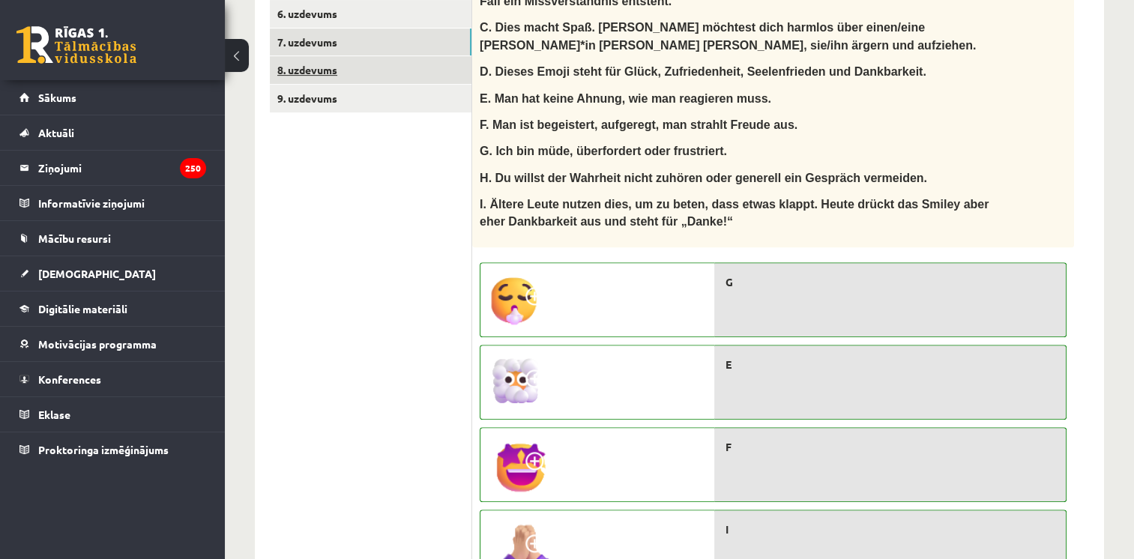
click at [308, 70] on link "8. uzdevums" at bounding box center [371, 70] width 202 height 28
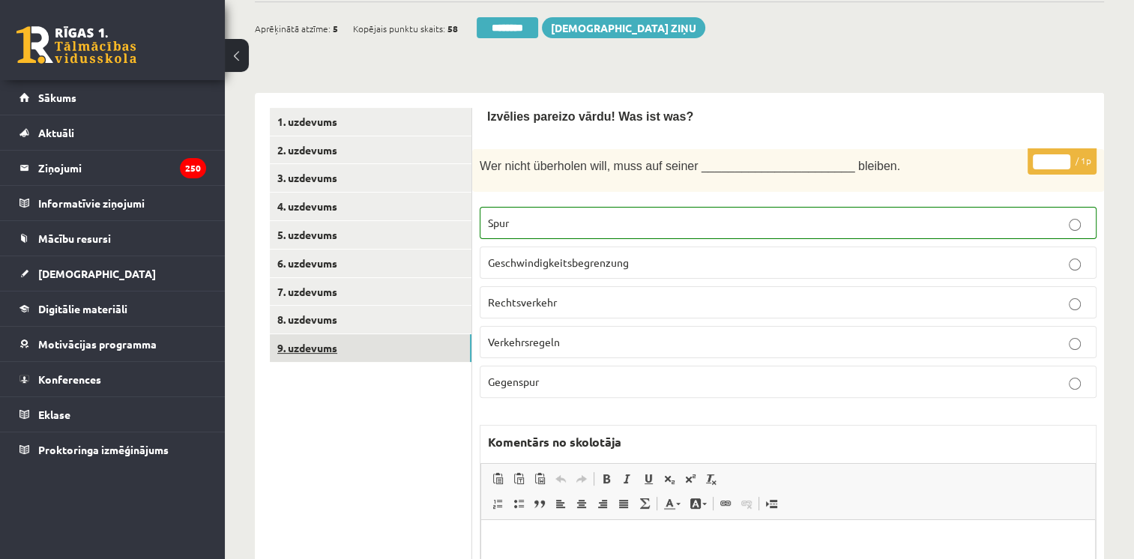
click at [366, 354] on link "9. uzdevums" at bounding box center [371, 348] width 202 height 28
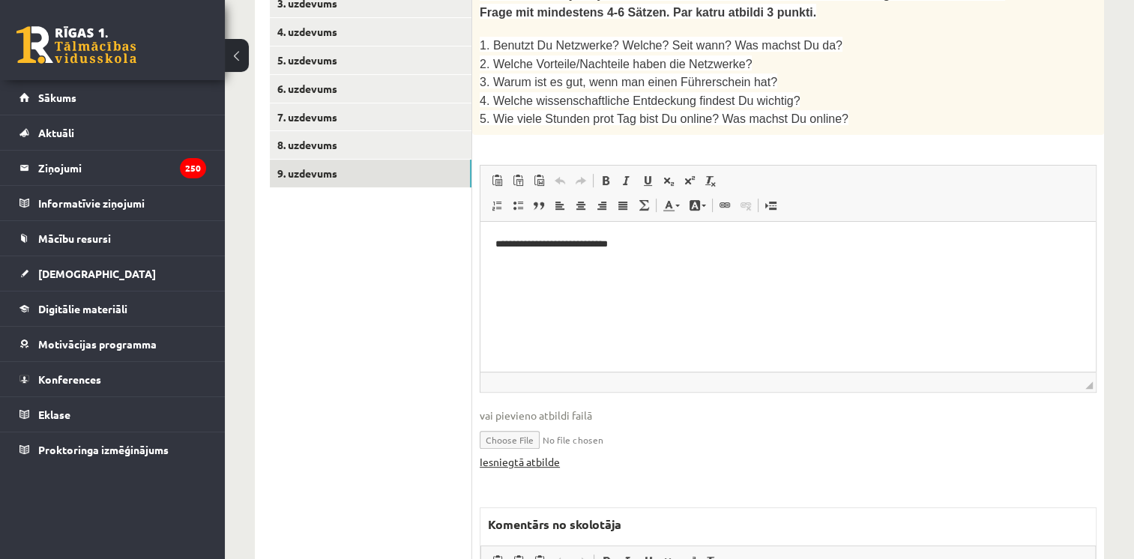
click at [542, 454] on link "Iesniegtā atbilde" at bounding box center [520, 462] width 80 height 16
click at [351, 305] on ul "1. uzdevums 2. uzdevums 3. uzdevums 4. uzdevums 5. uzdevums 6. uzdevums 7. uzde…" at bounding box center [371, 374] width 202 height 882
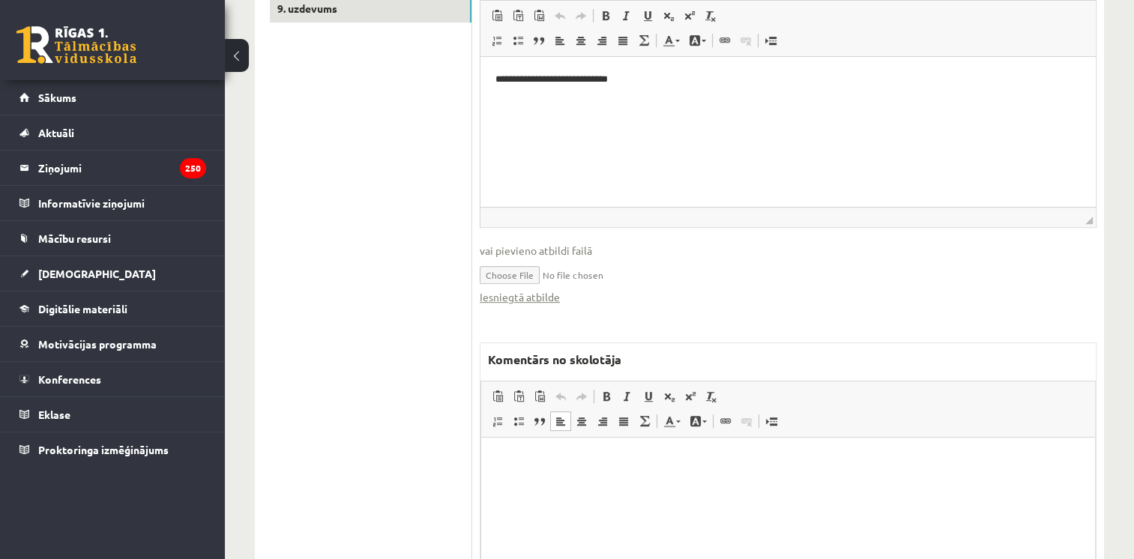
click at [715, 475] on html at bounding box center [788, 461] width 614 height 46
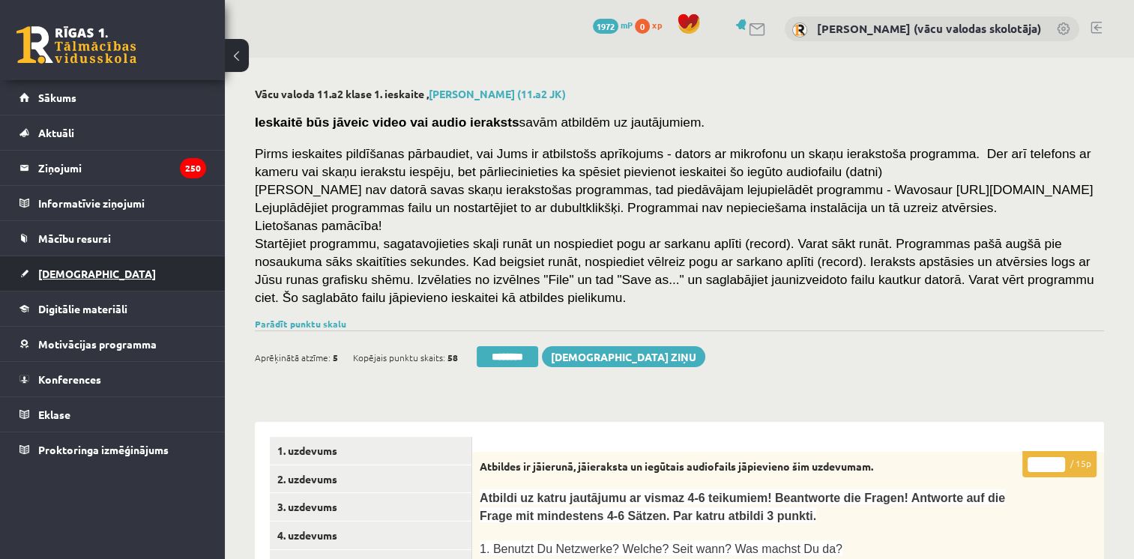
click at [48, 271] on span "[DEMOGRAPHIC_DATA]" at bounding box center [97, 273] width 118 height 13
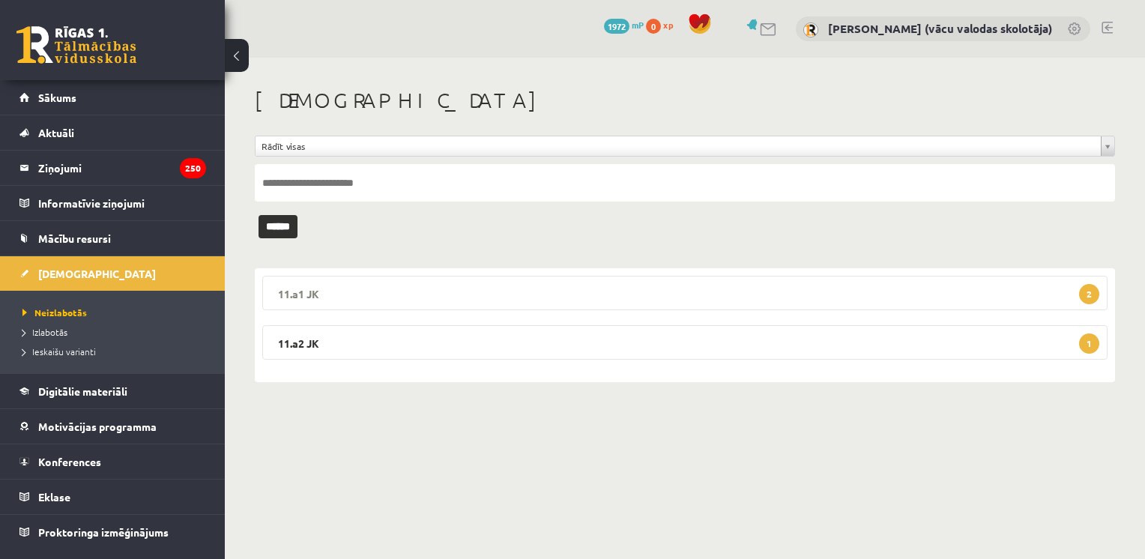
click at [509, 289] on legend "11.a1 JK 2" at bounding box center [685, 293] width 846 height 34
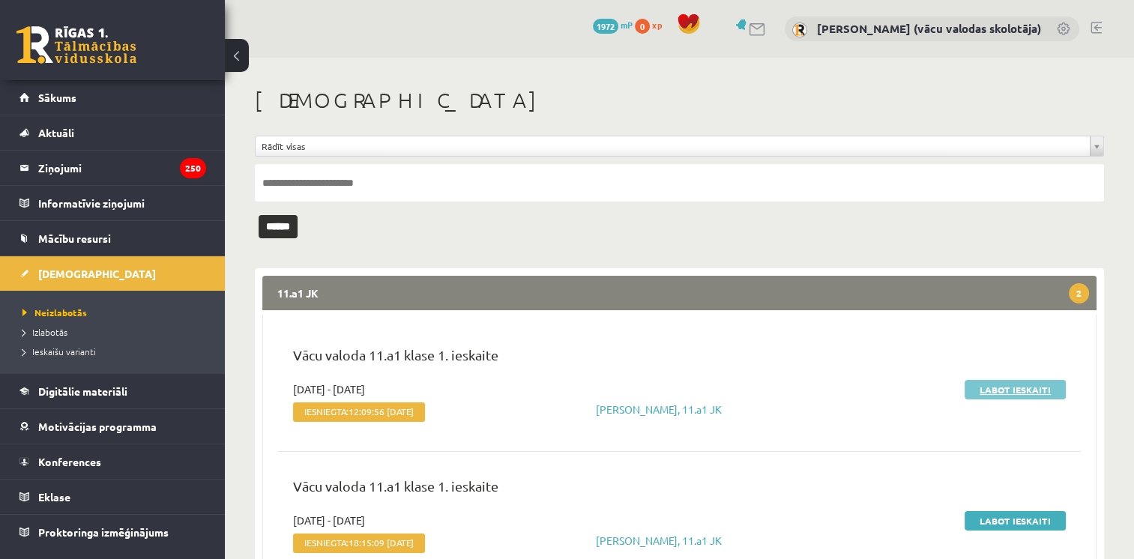
click at [1028, 382] on link "Labot ieskaiti" at bounding box center [1015, 389] width 101 height 19
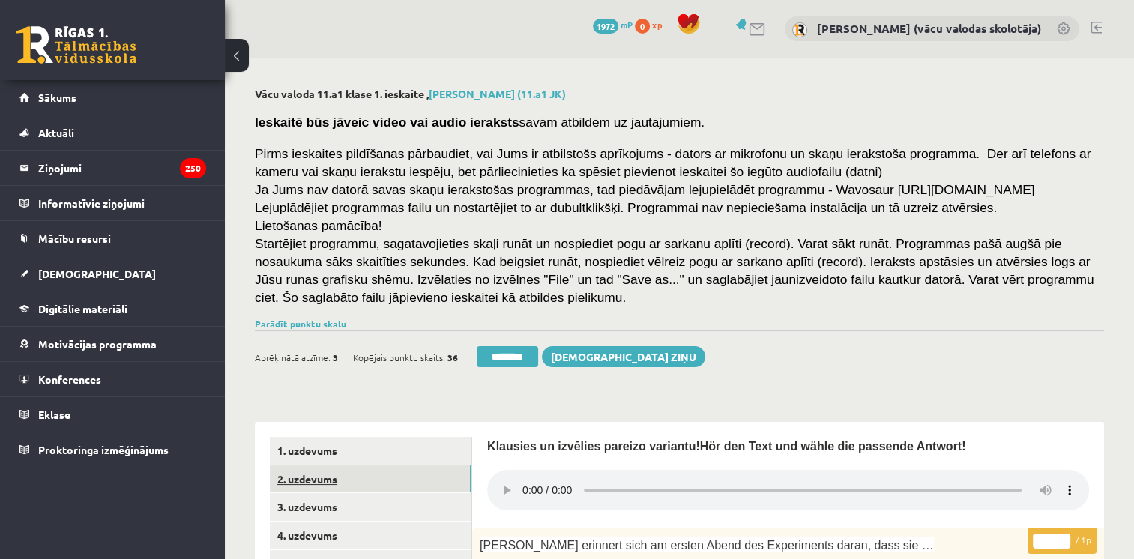
click at [311, 477] on link "2. uzdevums" at bounding box center [371, 479] width 202 height 28
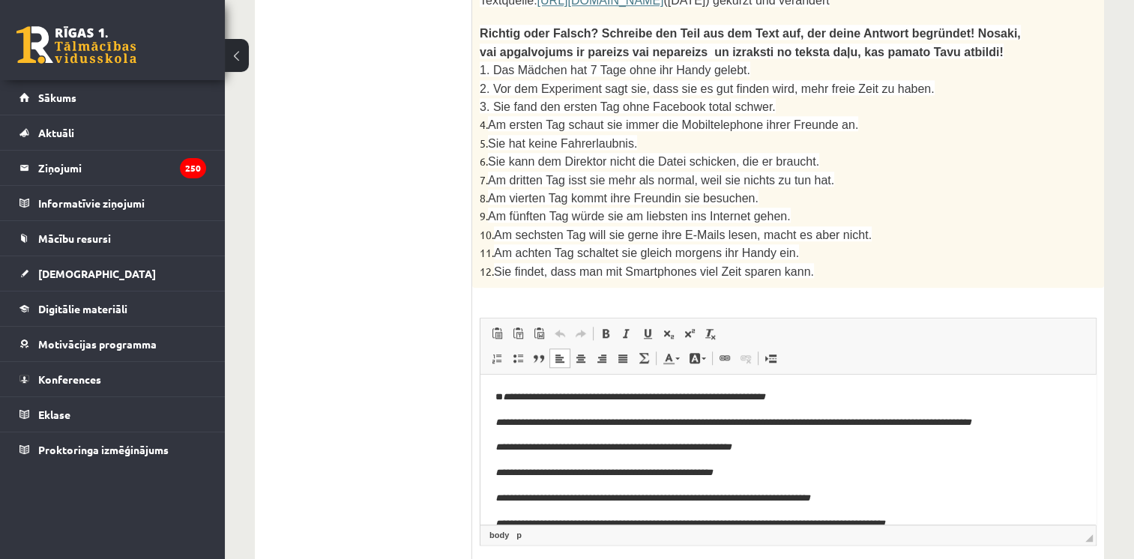
scroll to position [336, 0]
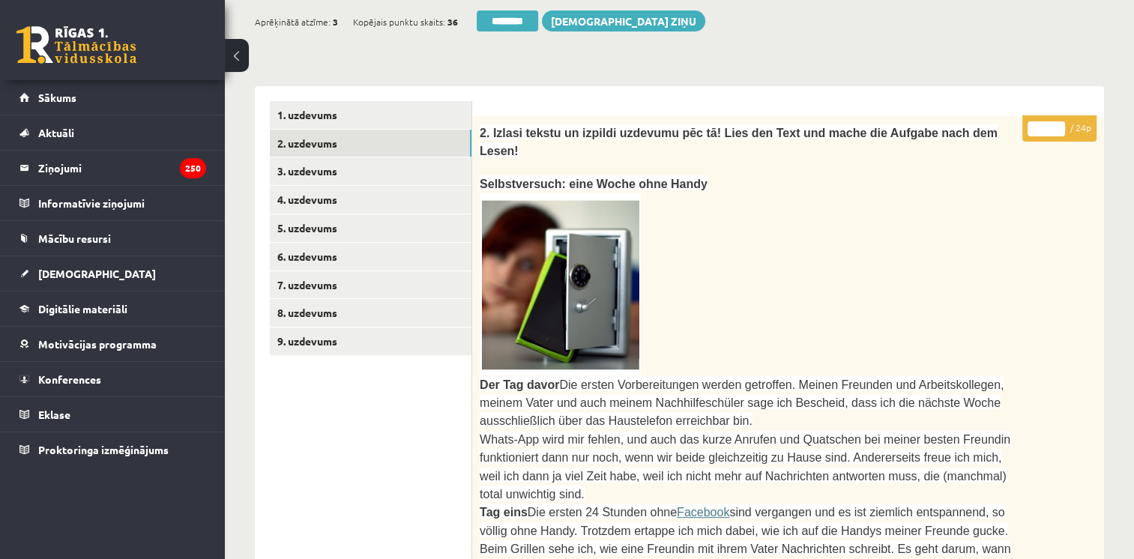
type input "**"
click at [1058, 124] on input "**" at bounding box center [1046, 128] width 37 height 15
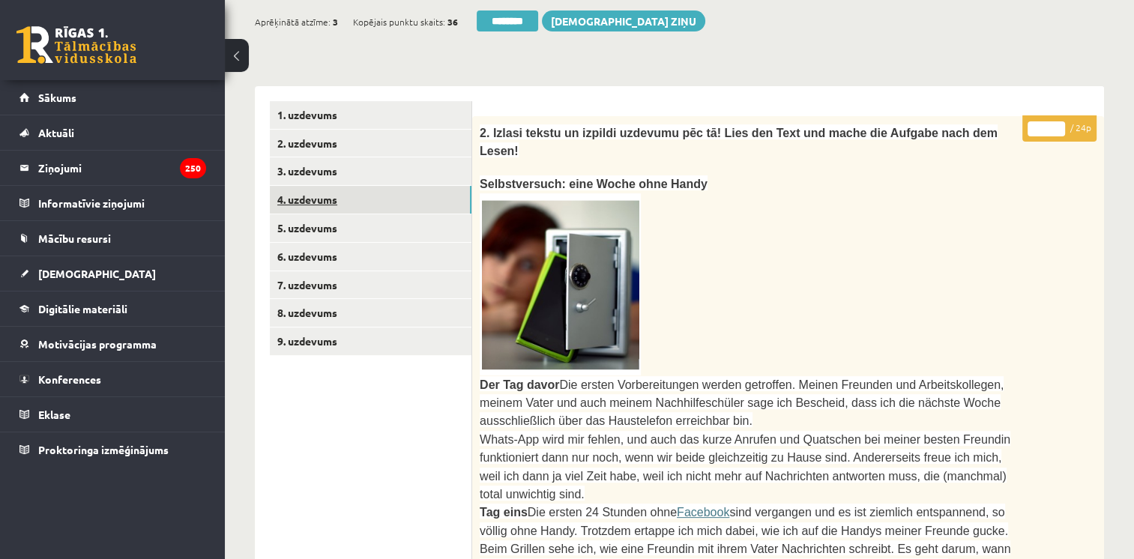
click at [307, 195] on link "4. uzdevums" at bounding box center [371, 200] width 202 height 28
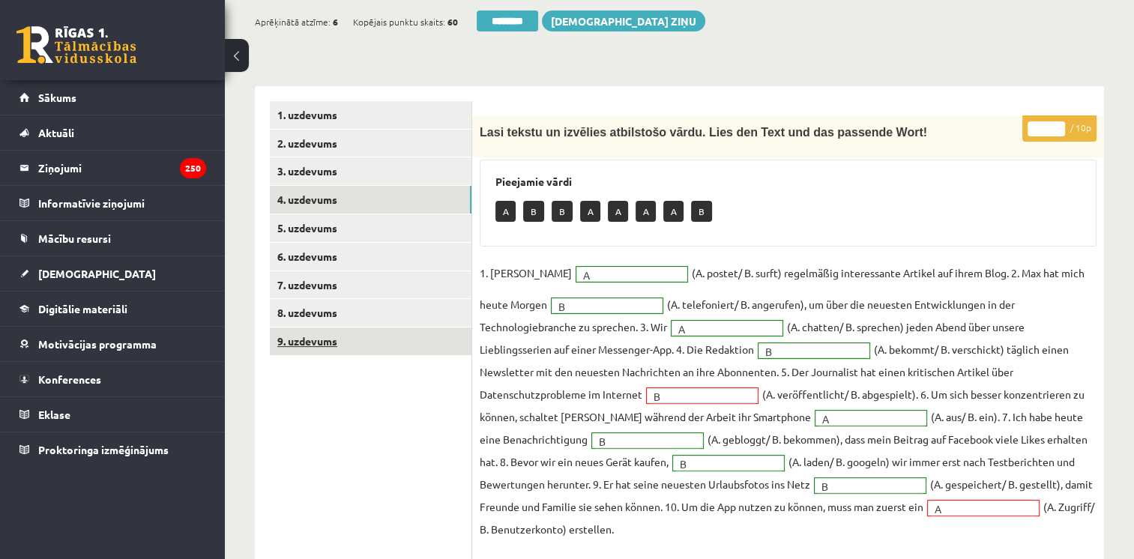
scroll to position [0, 0]
click at [324, 349] on link "9. uzdevums" at bounding box center [371, 342] width 202 height 28
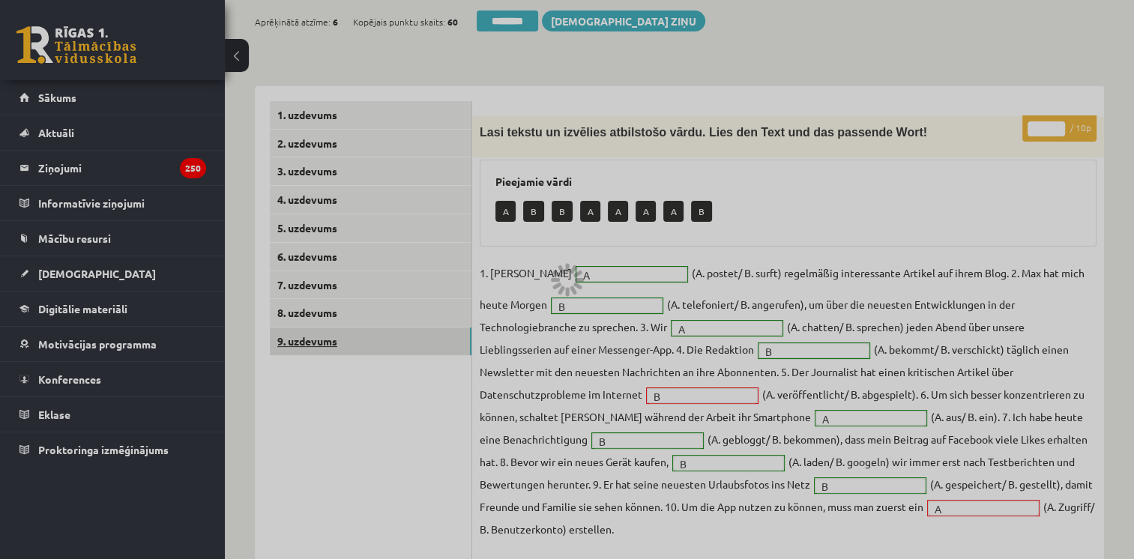
click at [324, 349] on div at bounding box center [567, 279] width 1134 height 559
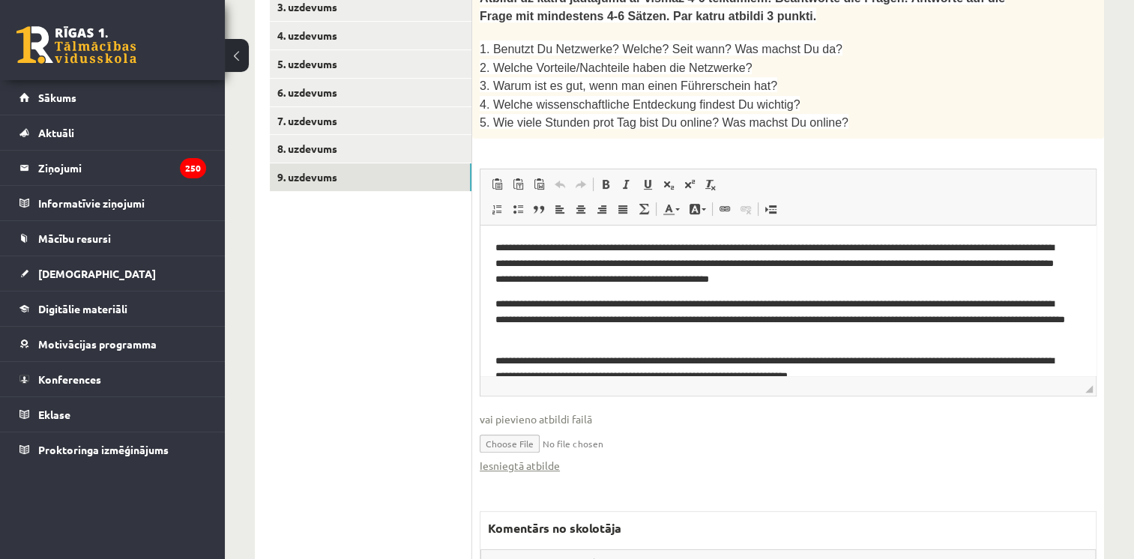
scroll to position [510, 0]
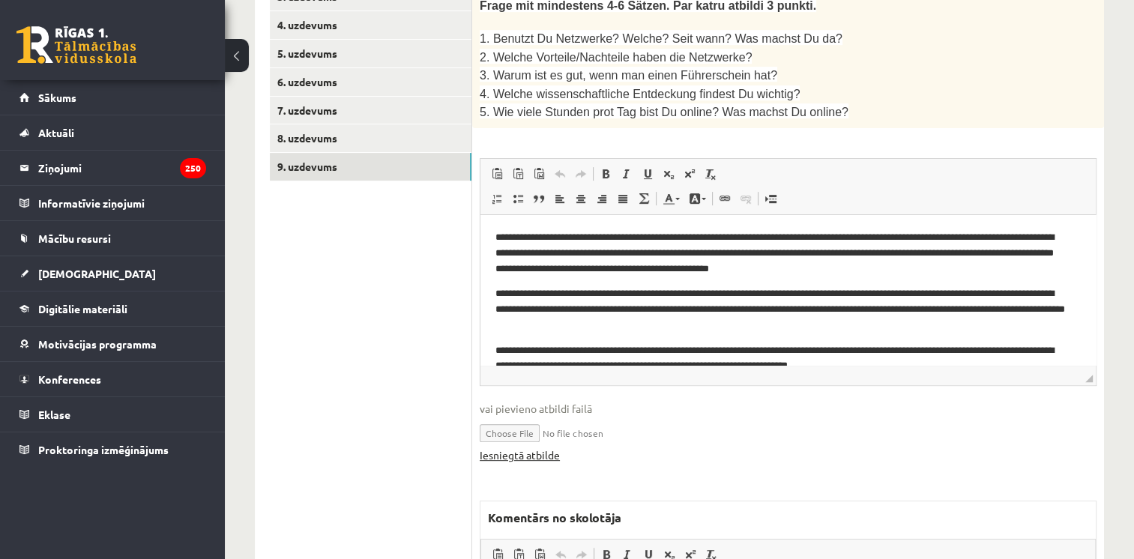
click at [534, 447] on link "Iesniegtā atbilde" at bounding box center [520, 455] width 80 height 16
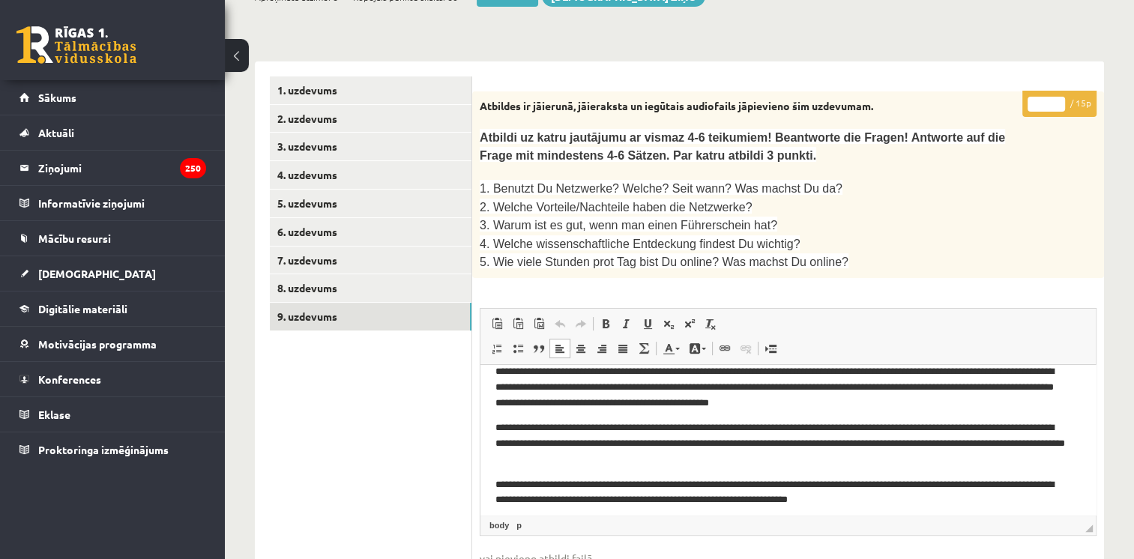
scroll to position [241, 0]
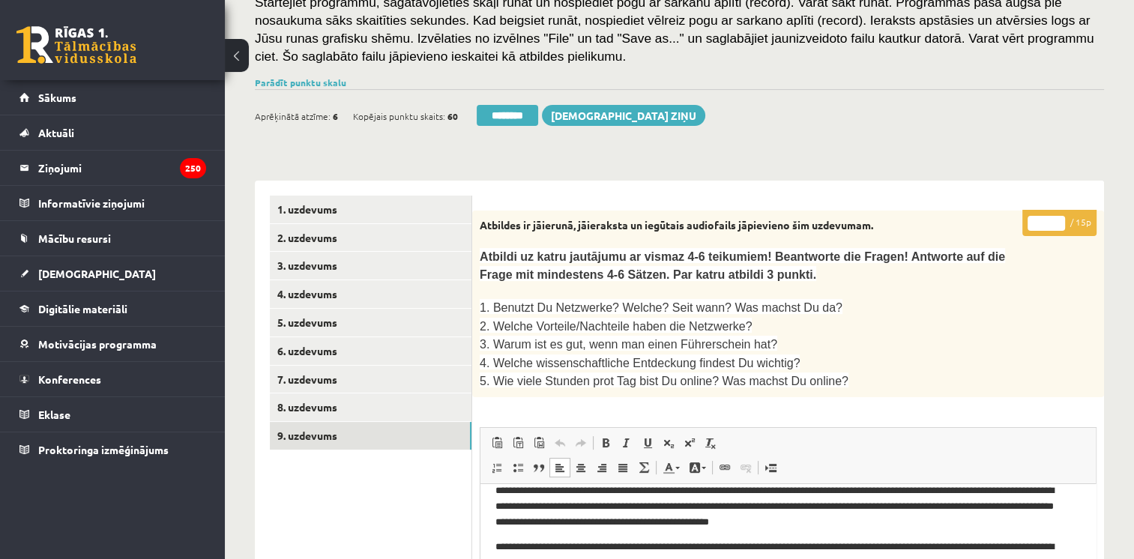
click at [1057, 219] on input "**" at bounding box center [1046, 223] width 37 height 15
type input "**"
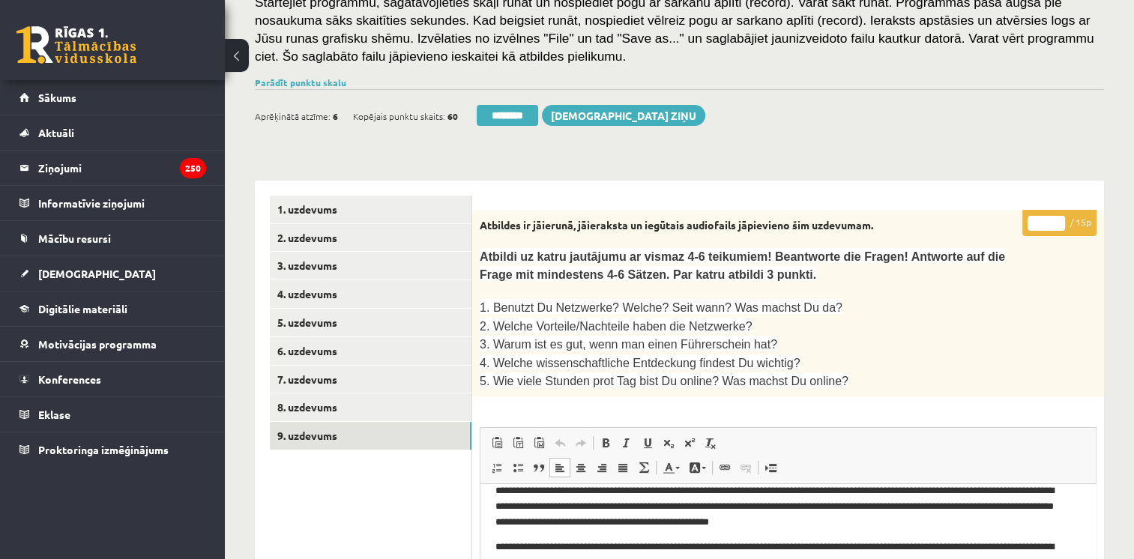
click at [1057, 219] on input "**" at bounding box center [1046, 223] width 37 height 15
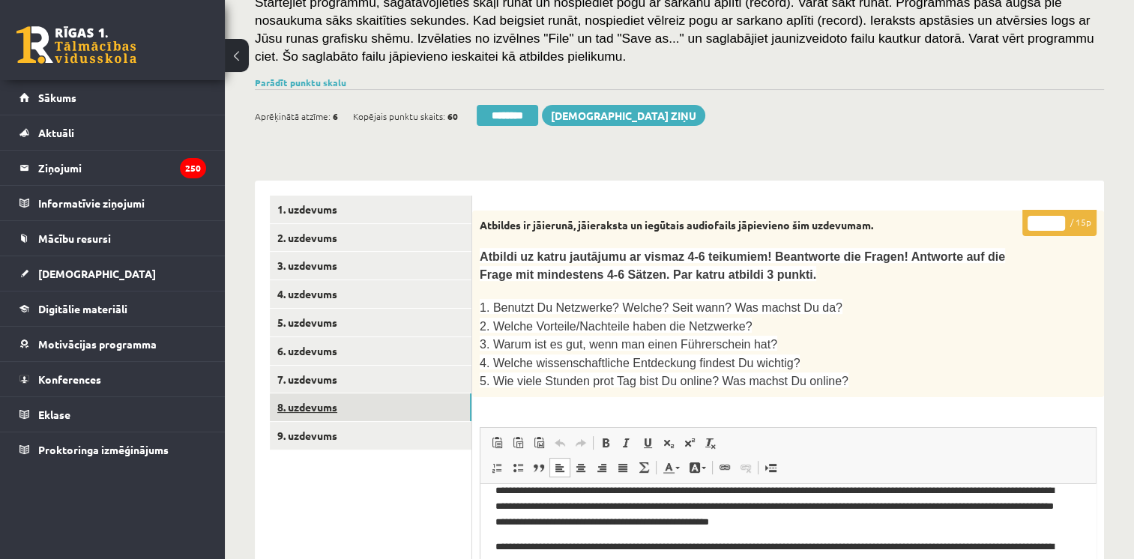
click at [310, 406] on link "8. uzdevums" at bounding box center [371, 408] width 202 height 28
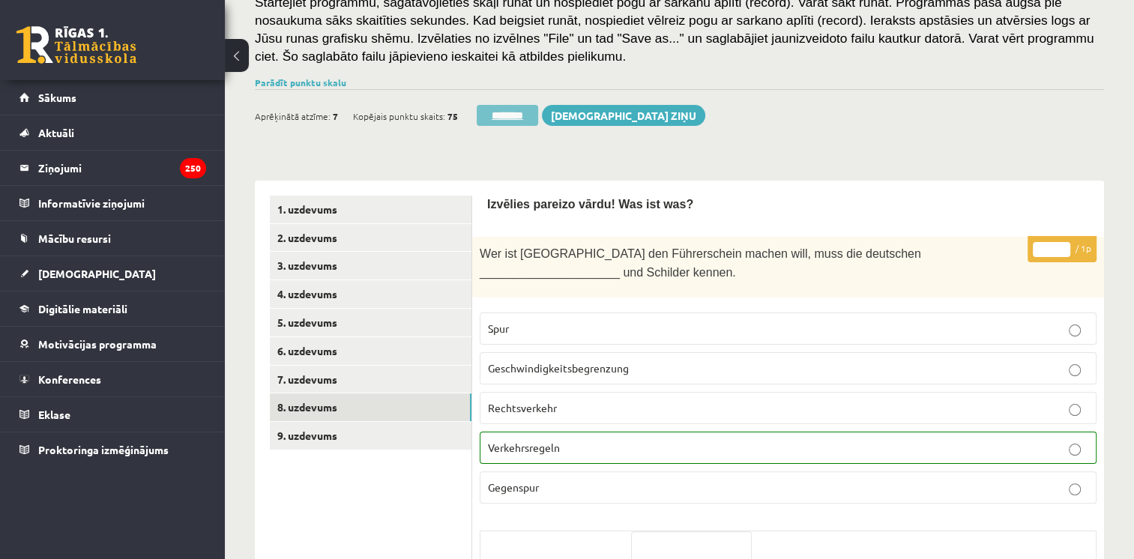
click at [507, 117] on input "********" at bounding box center [507, 115] width 61 height 21
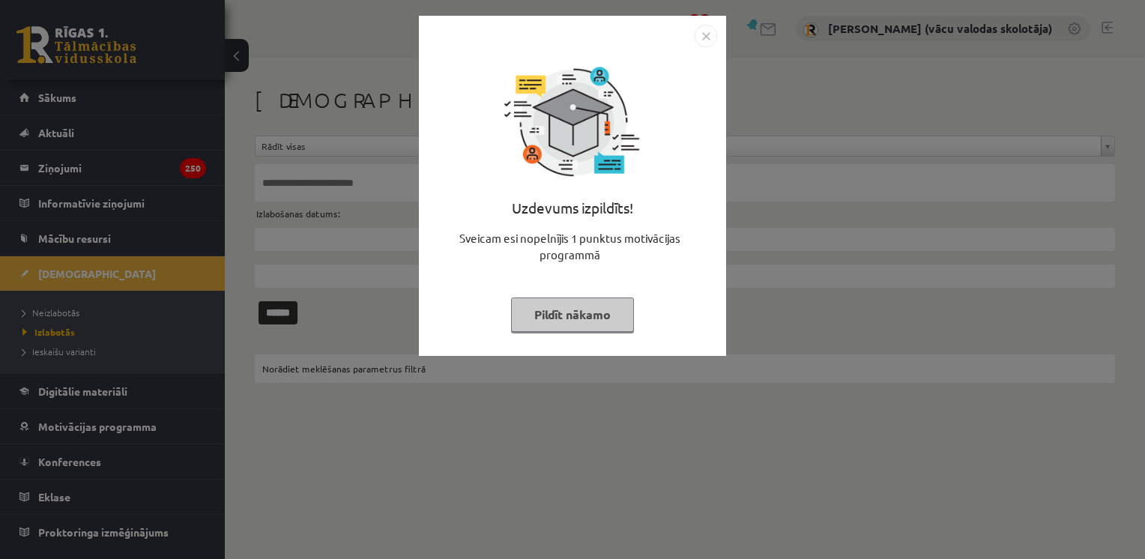
click at [588, 308] on button "Pildīt nākamo" at bounding box center [572, 315] width 123 height 34
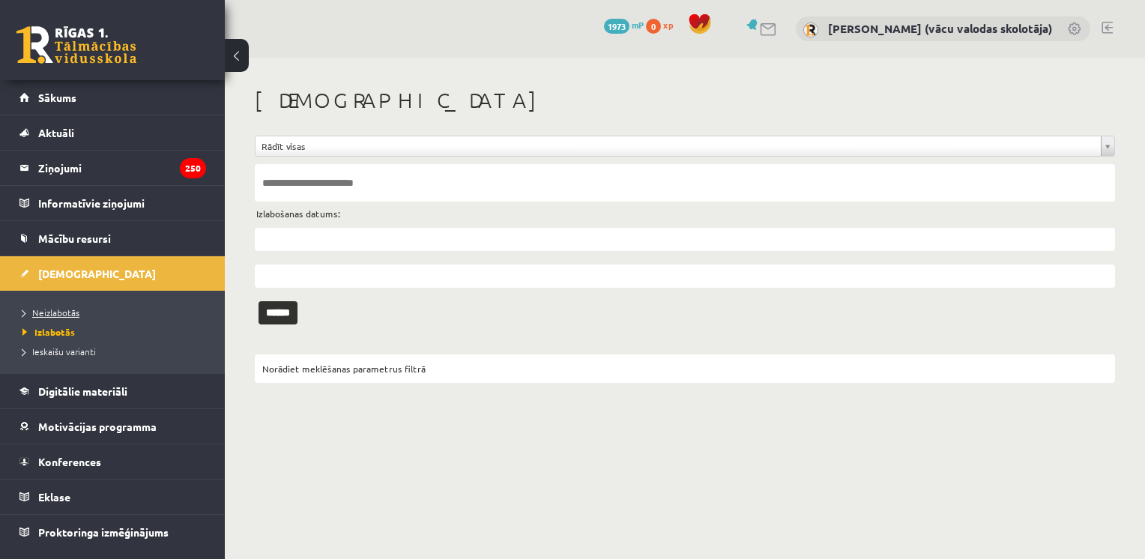
click at [51, 312] on span "Neizlabotās" at bounding box center [50, 313] width 57 height 12
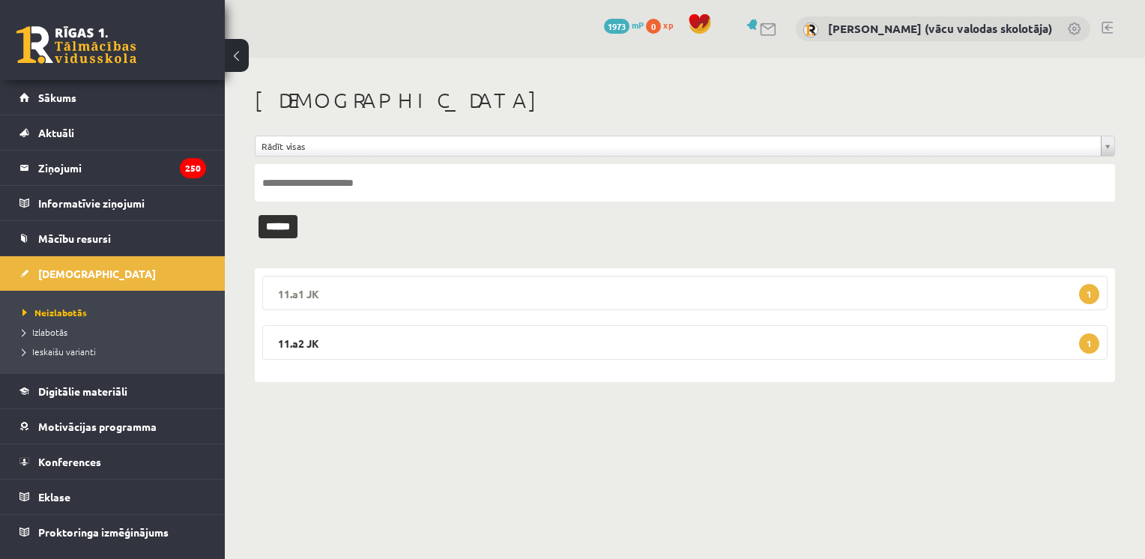
click at [303, 294] on legend "11.a1 JK 1" at bounding box center [685, 293] width 846 height 34
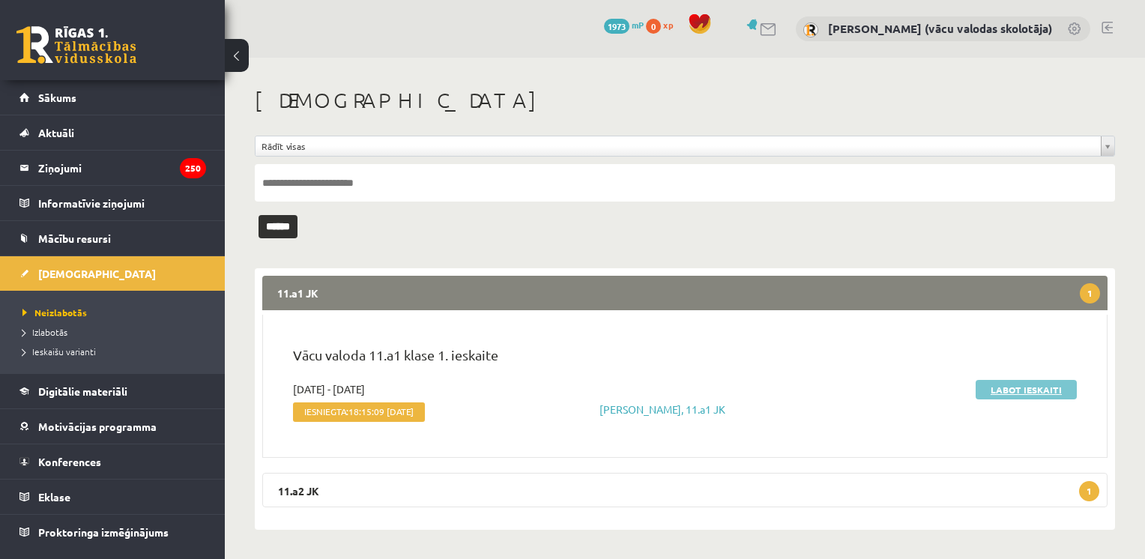
click at [1032, 391] on link "Labot ieskaiti" at bounding box center [1026, 389] width 101 height 19
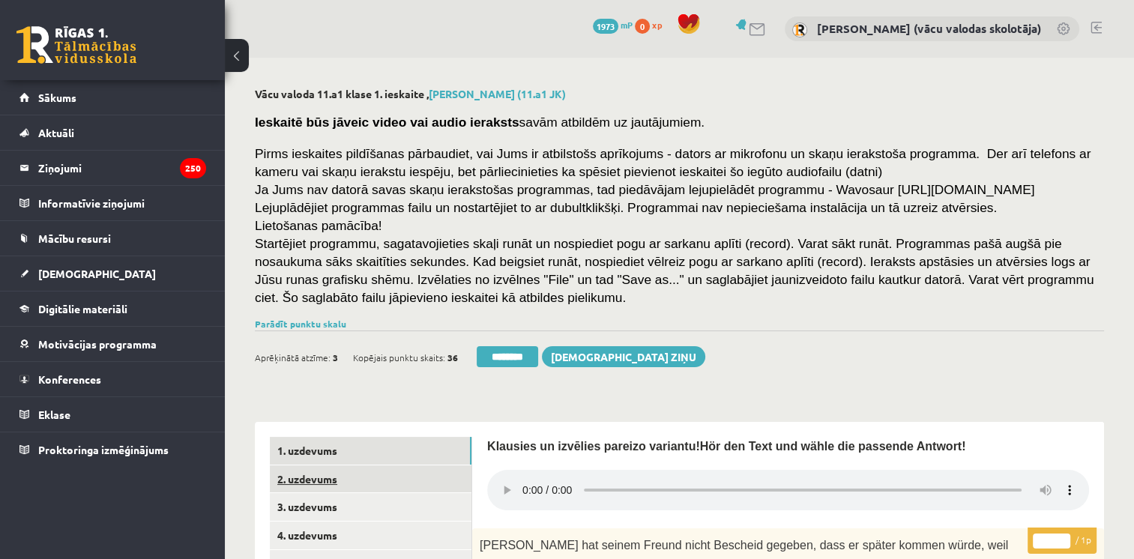
click at [345, 481] on link "2. uzdevums" at bounding box center [371, 479] width 202 height 28
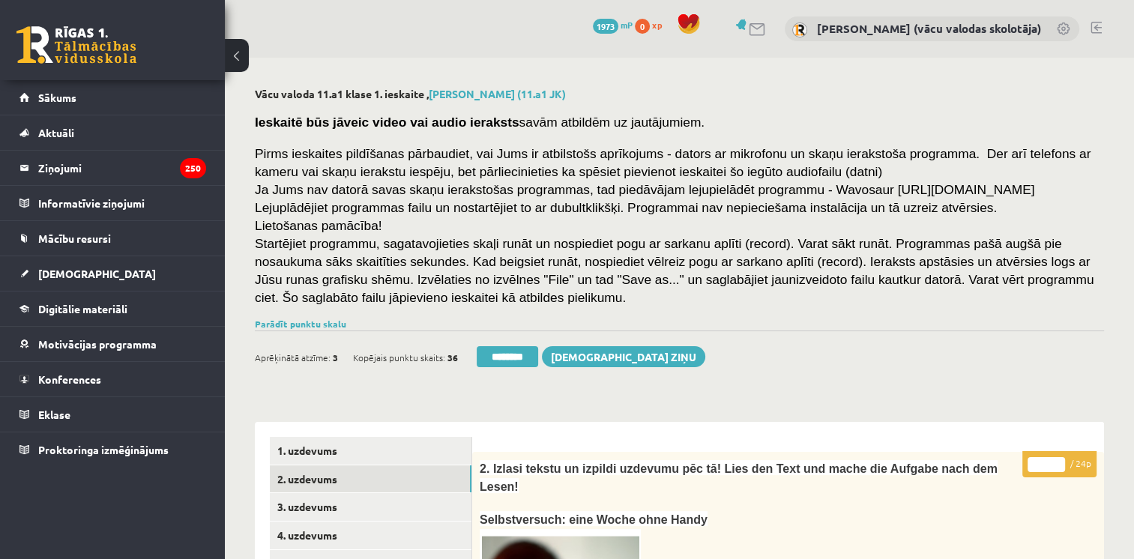
type input "**"
click at [1059, 460] on input "**" at bounding box center [1046, 464] width 37 height 15
click at [318, 510] on link "3. uzdevums" at bounding box center [371, 507] width 202 height 28
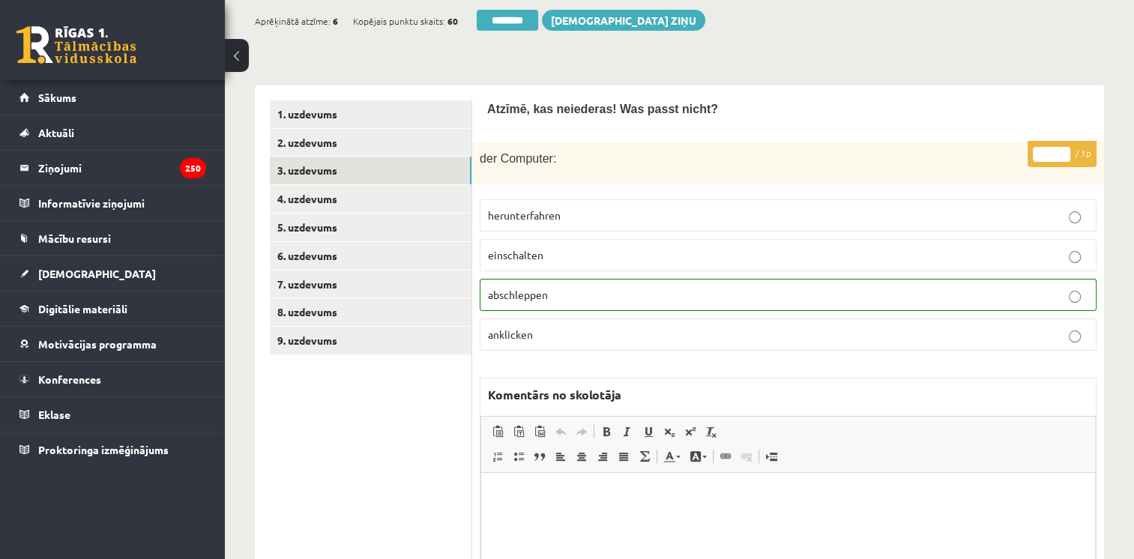
scroll to position [342, 0]
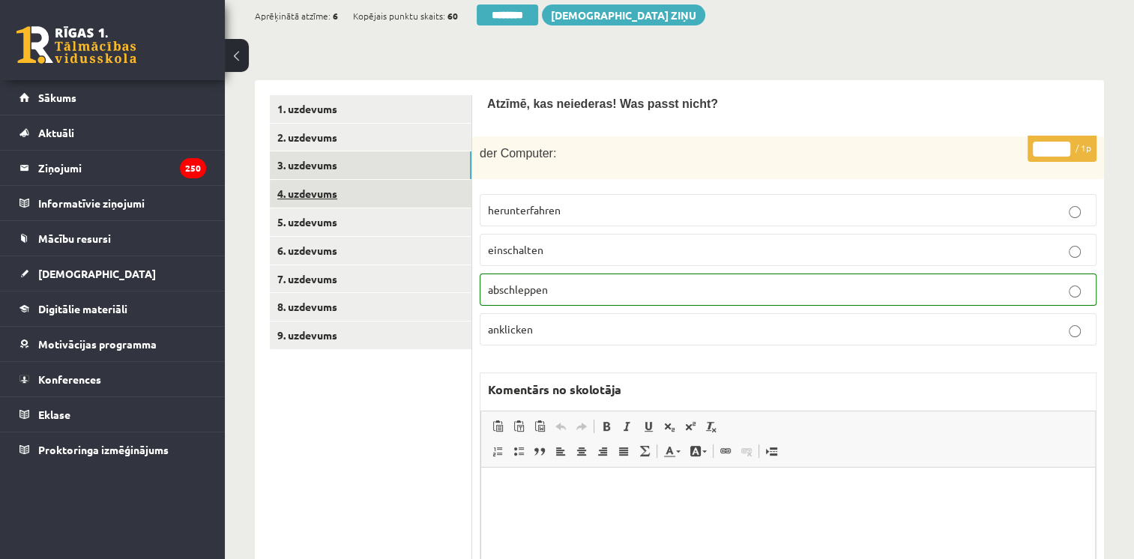
click at [322, 202] on link "4. uzdevums" at bounding box center [371, 194] width 202 height 28
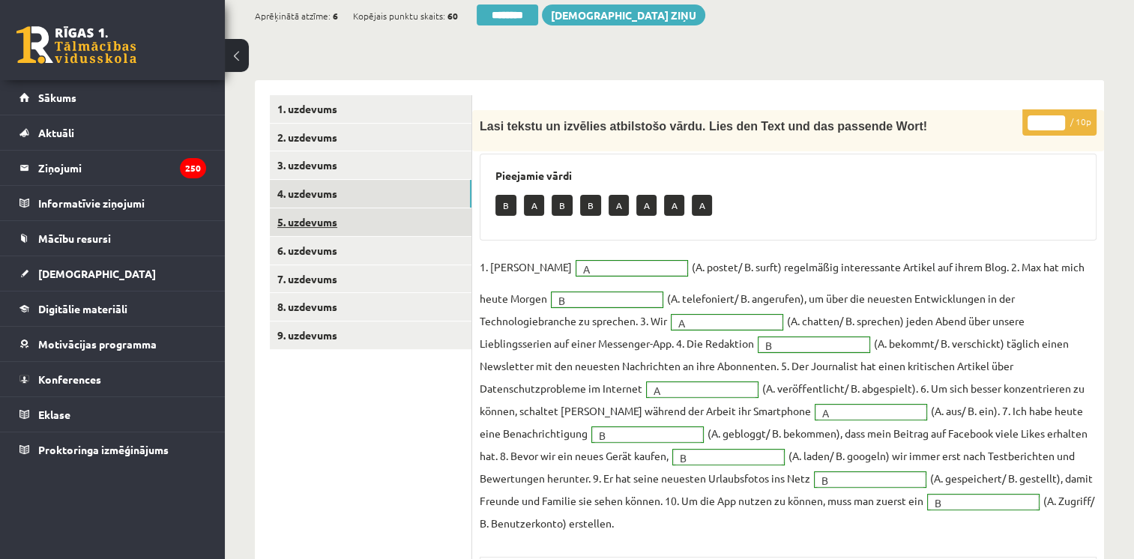
scroll to position [0, 0]
click at [319, 225] on link "5. uzdevums" at bounding box center [371, 222] width 202 height 28
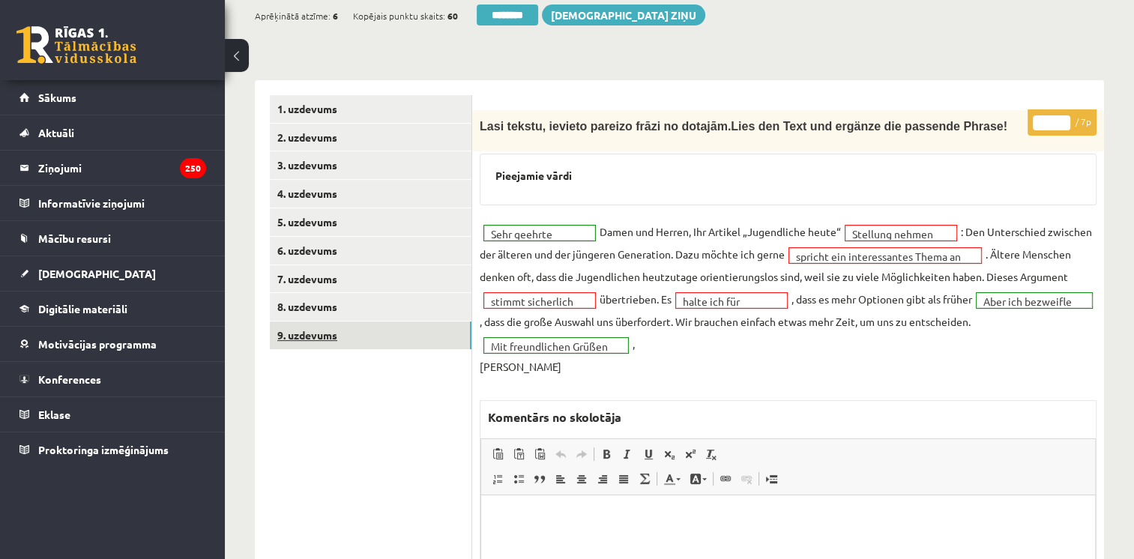
click at [294, 339] on link "9. uzdevums" at bounding box center [371, 336] width 202 height 28
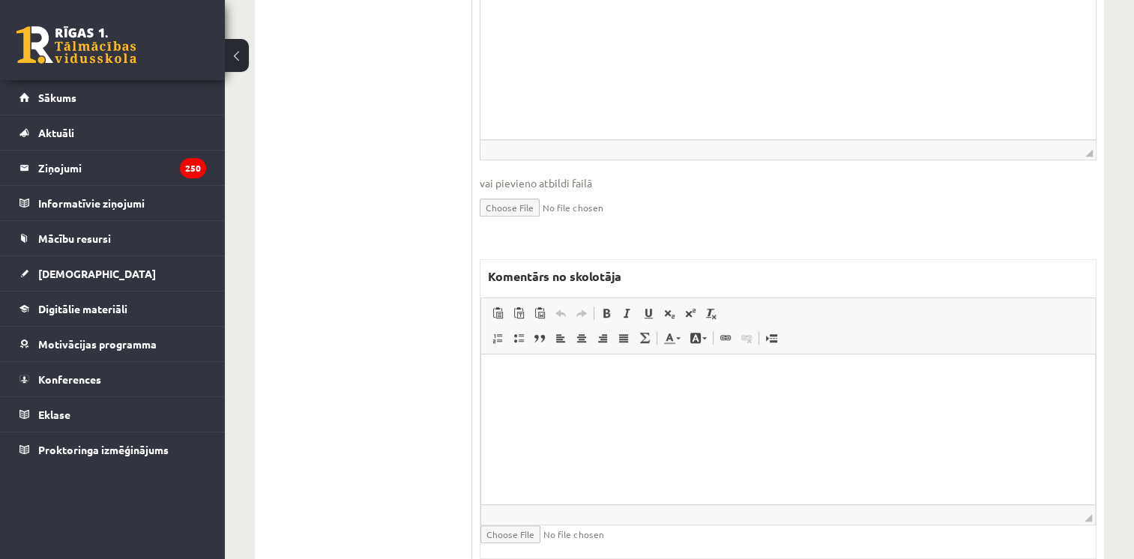
scroll to position [738, 0]
click at [685, 399] on html at bounding box center [788, 376] width 614 height 46
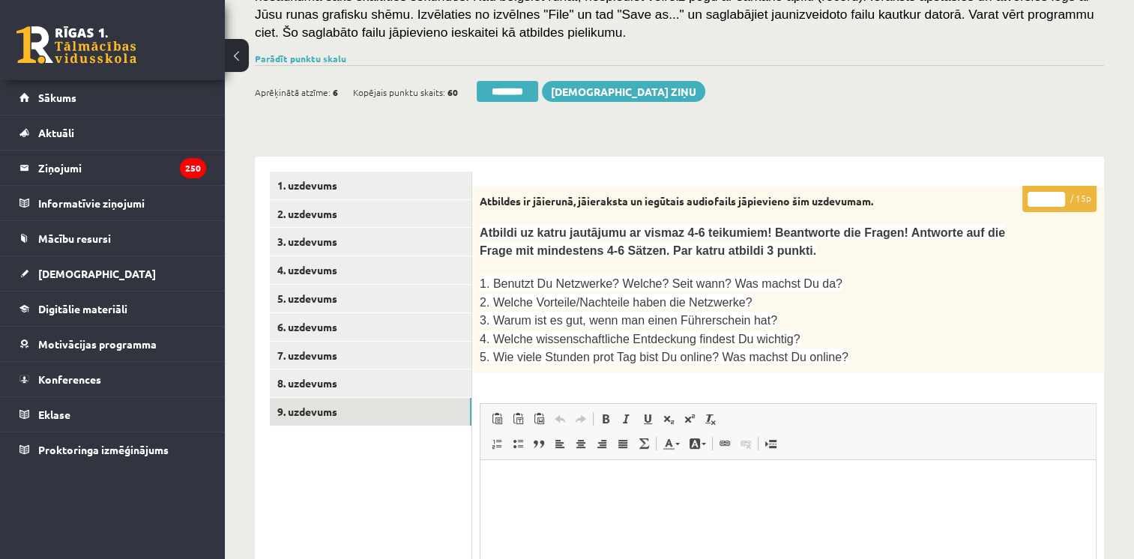
scroll to position [63, 0]
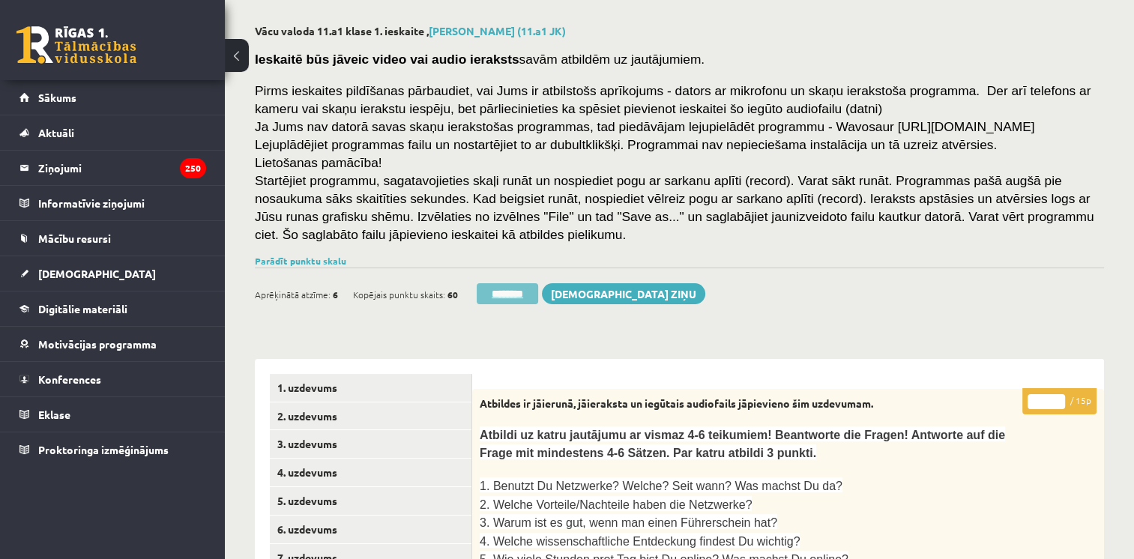
click at [497, 292] on input "********" at bounding box center [507, 293] width 61 height 21
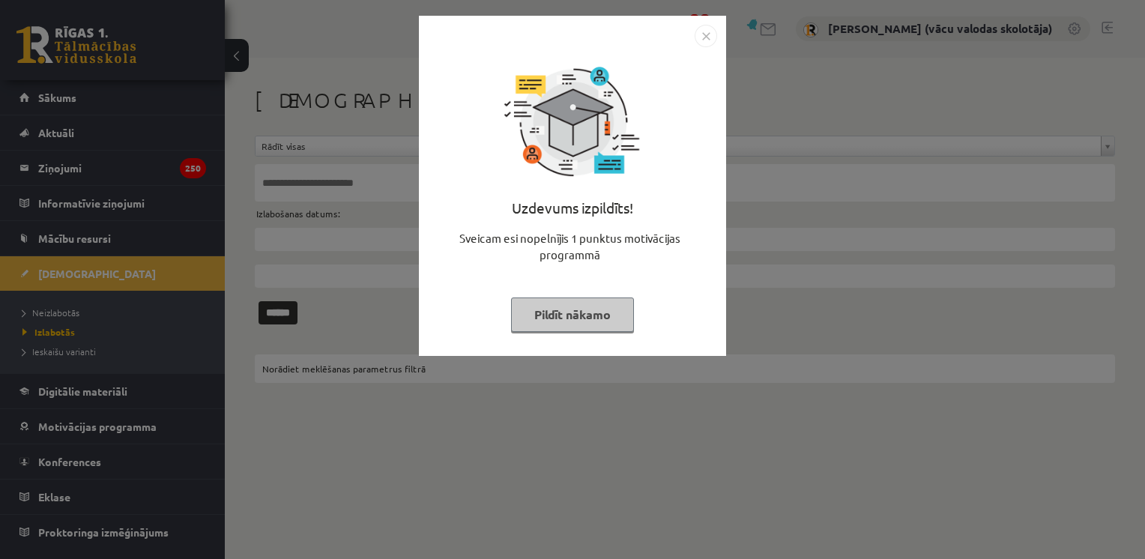
click at [564, 319] on button "Pildīt nākamo" at bounding box center [572, 315] width 123 height 34
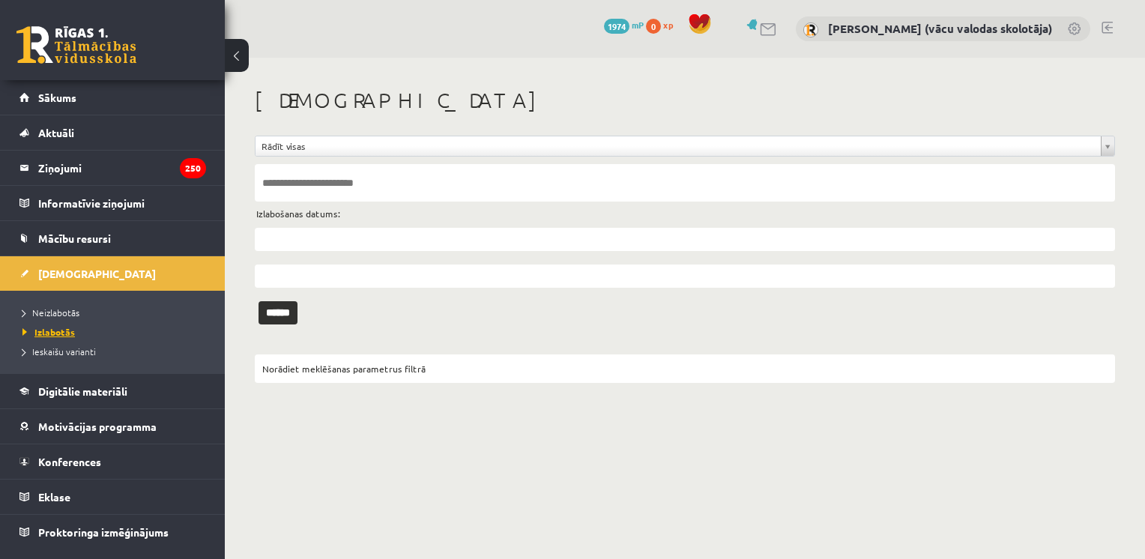
click at [53, 331] on span "Izlabotās" at bounding box center [48, 332] width 52 height 12
click at [61, 312] on span "Neizlabotās" at bounding box center [50, 313] width 57 height 12
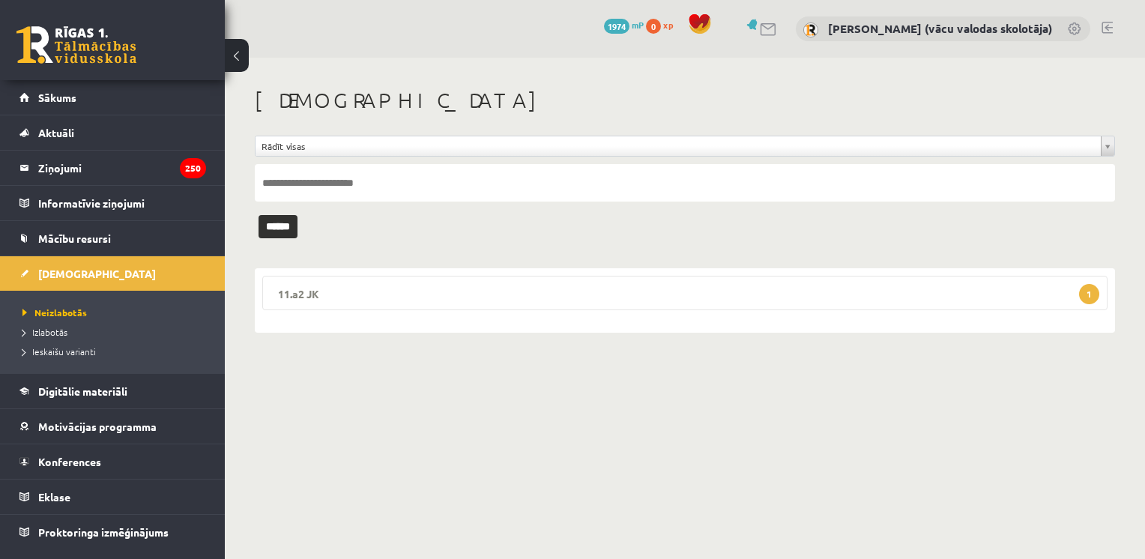
click at [326, 289] on legend "11.a2 JK 1" at bounding box center [685, 293] width 846 height 34
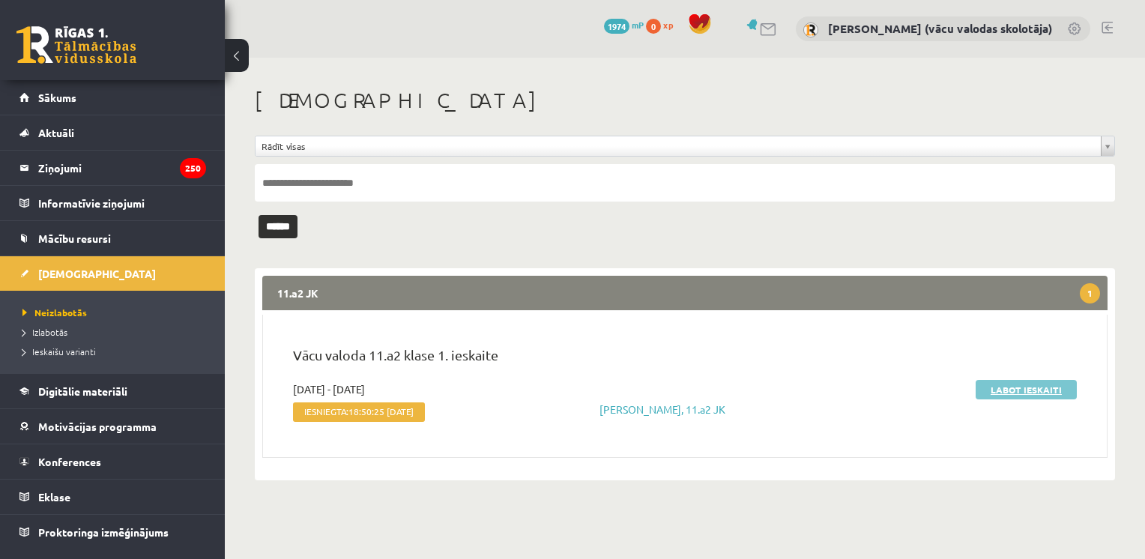
click at [1019, 394] on link "Labot ieskaiti" at bounding box center [1026, 389] width 101 height 19
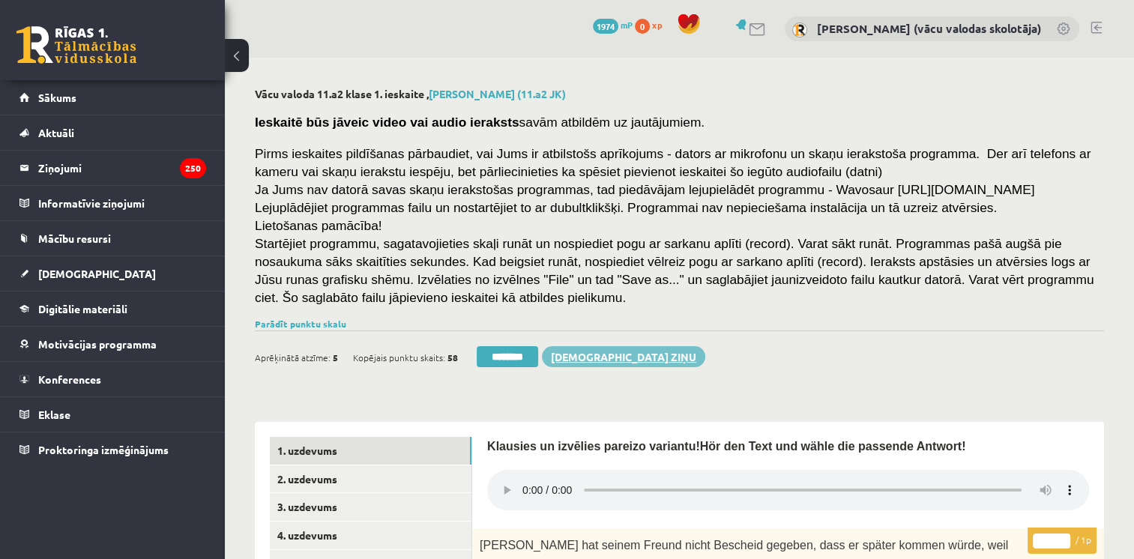
click at [609, 352] on link "[DEMOGRAPHIC_DATA] ziņu" at bounding box center [623, 356] width 163 height 21
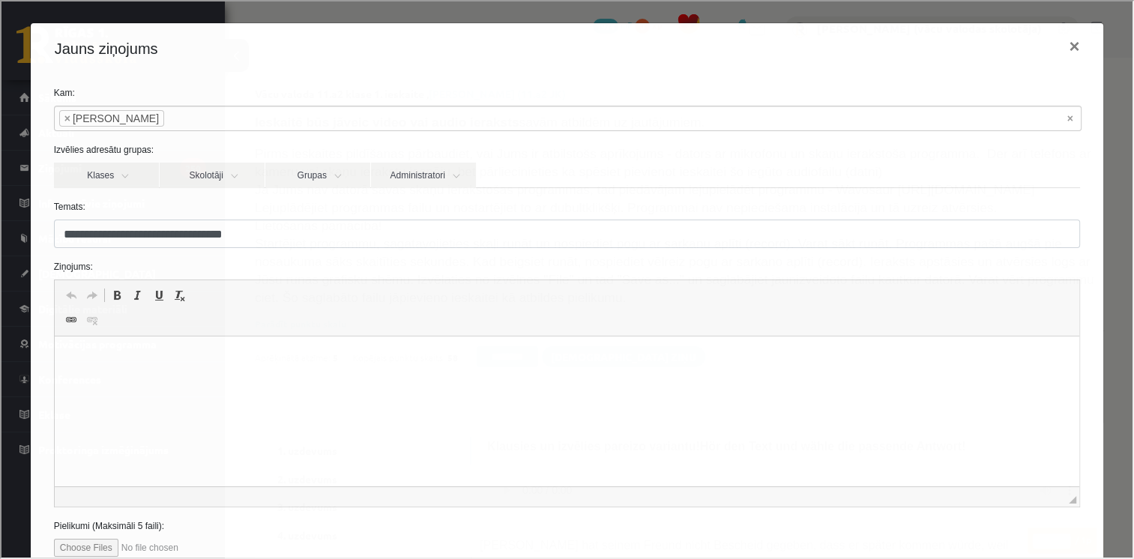
click at [126, 382] on html at bounding box center [566, 360] width 1025 height 46
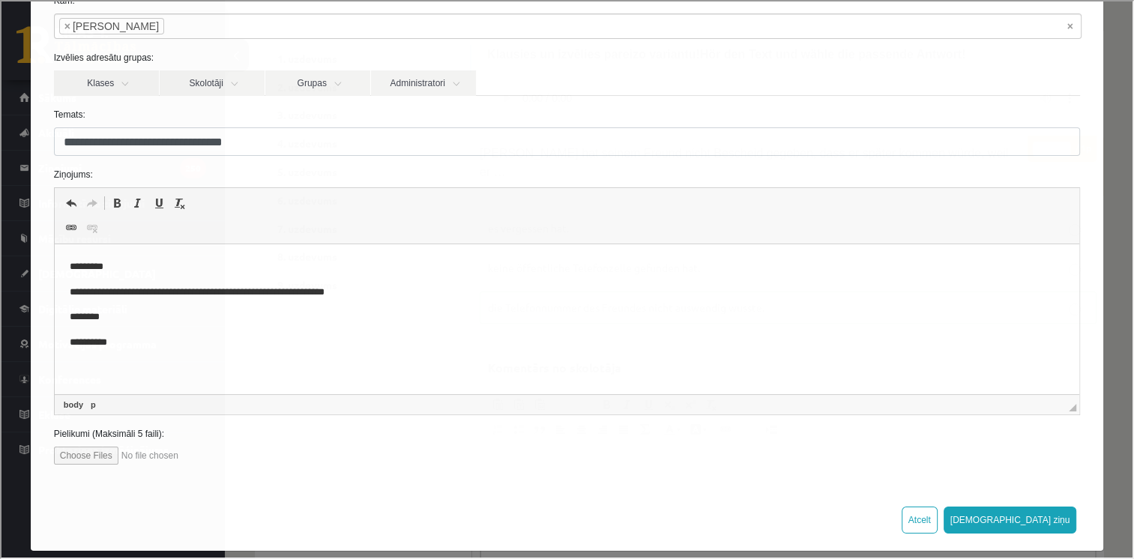
scroll to position [100, 0]
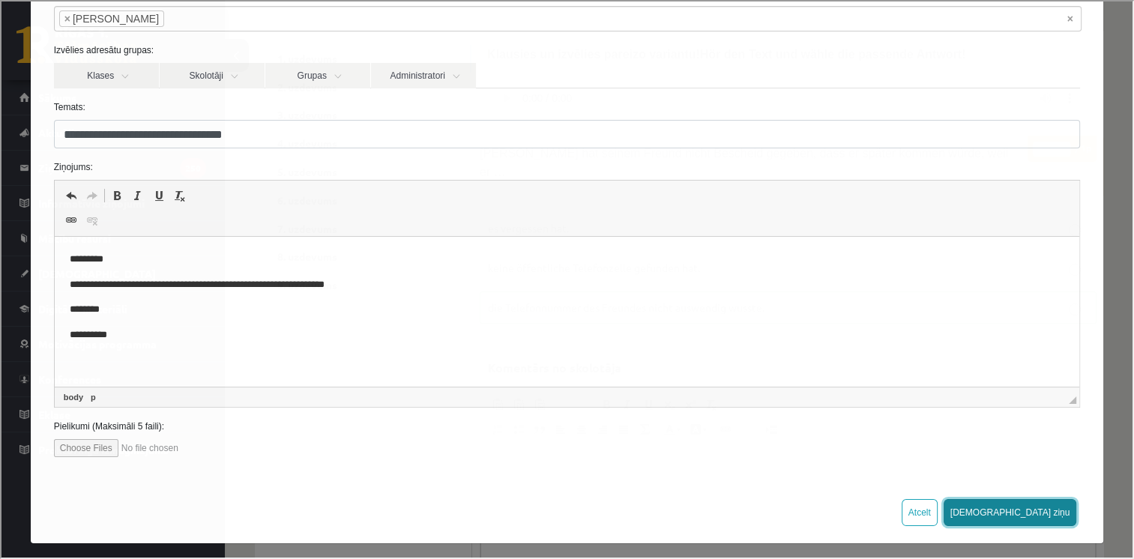
click at [1037, 511] on button "[DEMOGRAPHIC_DATA] ziņu" at bounding box center [1008, 511] width 133 height 27
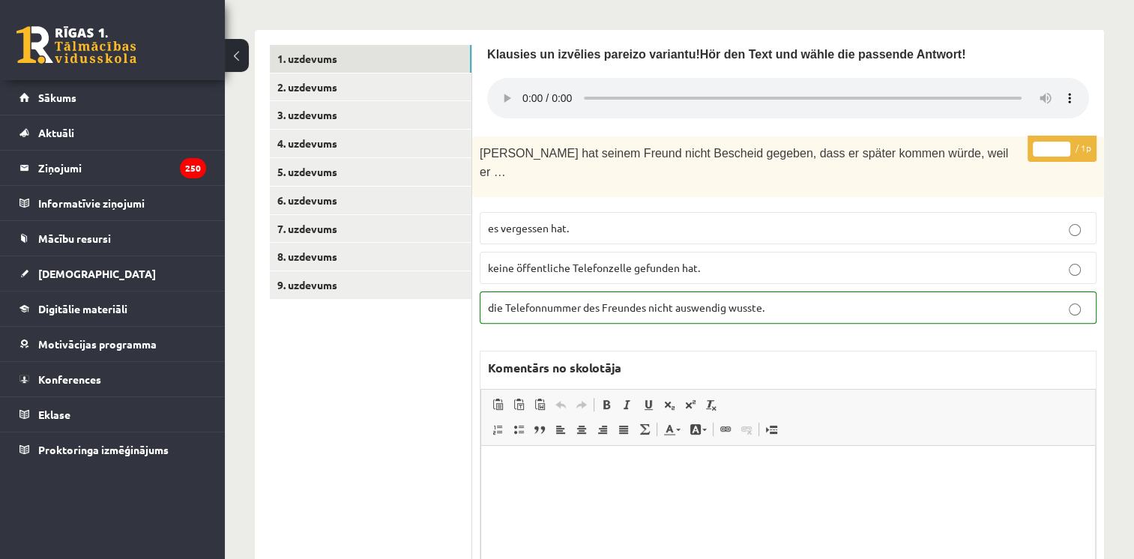
scroll to position [0, 0]
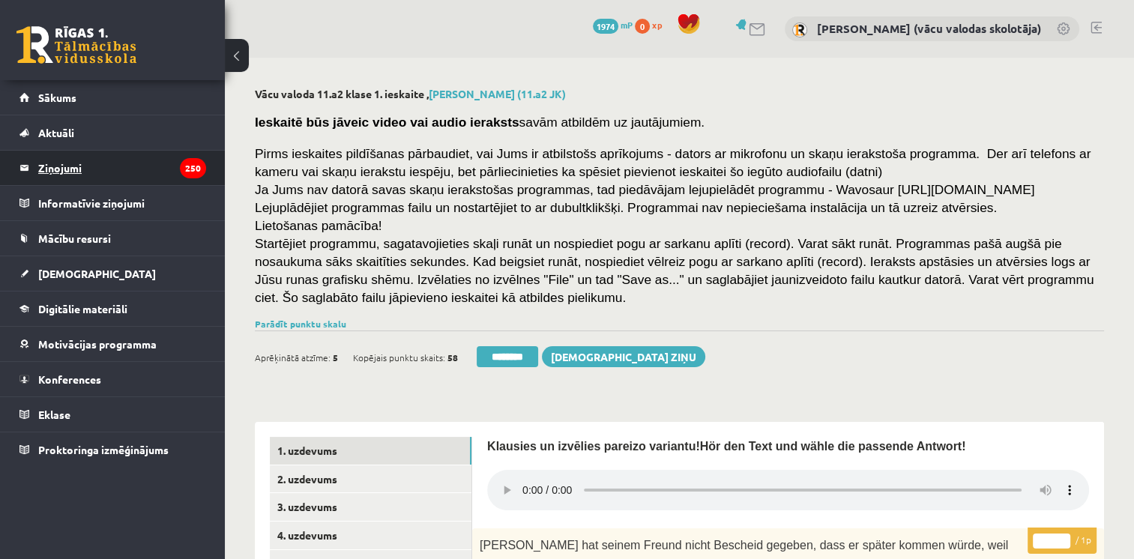
click at [69, 169] on legend "Ziņojumi 250" at bounding box center [122, 168] width 168 height 34
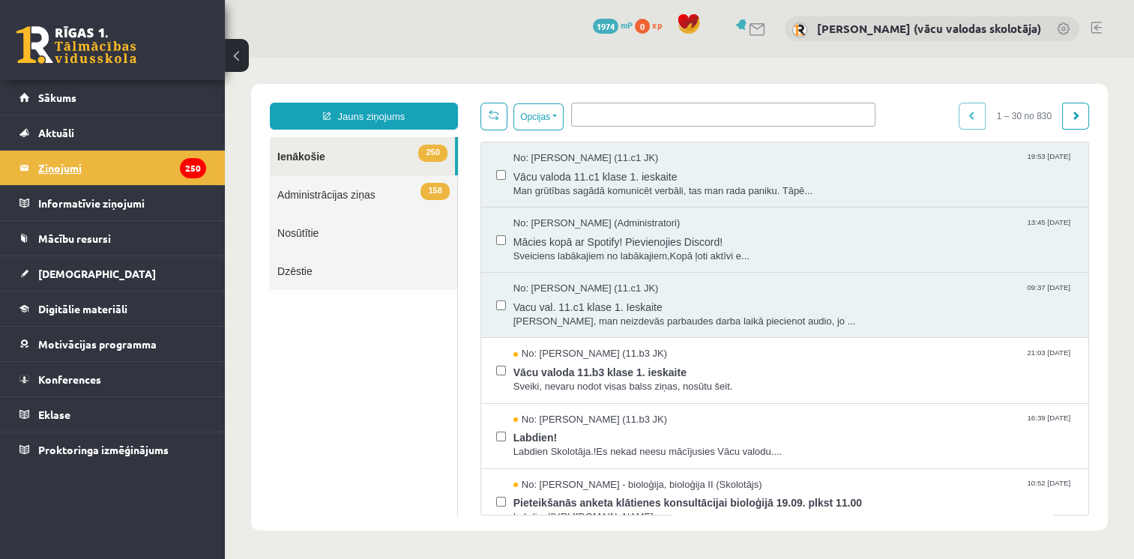
click at [100, 173] on legend "Ziņojumi 250" at bounding box center [122, 168] width 168 height 34
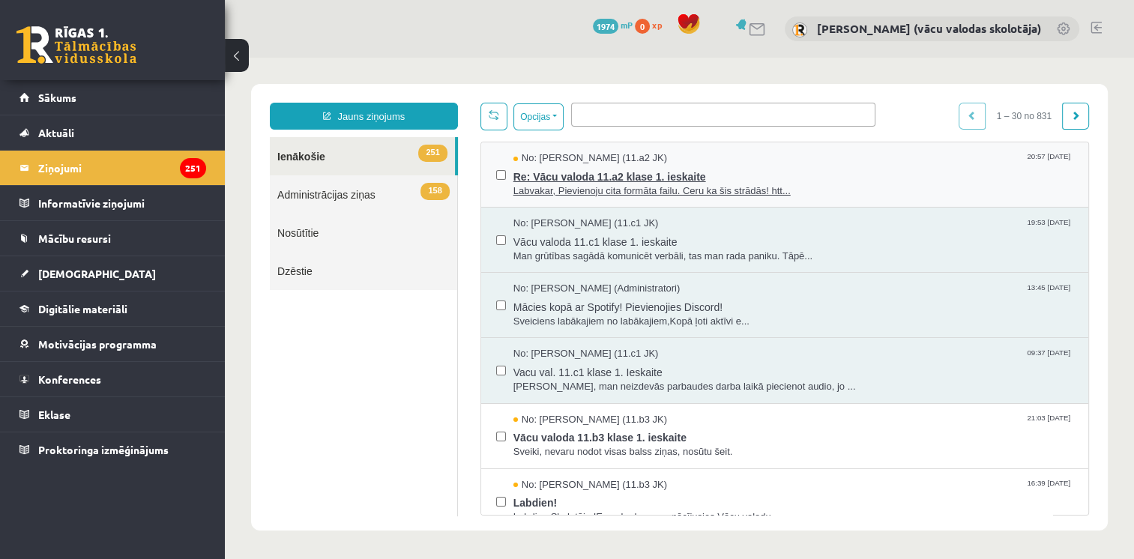
click at [621, 181] on span "Re: Vācu valoda 11.a2 klase 1. ieskaite" at bounding box center [793, 175] width 560 height 19
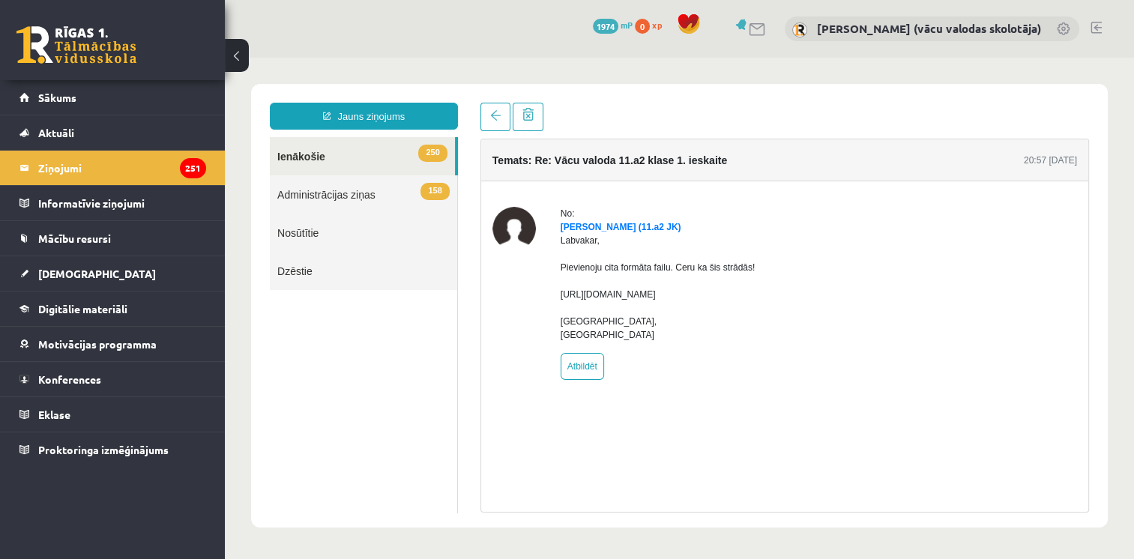
click at [925, 307] on div "No: [PERSON_NAME] (11.a2 JK) [GEOGRAPHIC_DATA], Pievienoju cita formāta failu. …" at bounding box center [784, 293] width 585 height 173
drag, startPoint x: 561, startPoint y: 308, endPoint x: 935, endPoint y: 310, distance: 374.8
click at [935, 310] on div "No: [PERSON_NAME] (11.a2 JK) [GEOGRAPHIC_DATA], Pievienoju cita formāta failu. …" at bounding box center [784, 293] width 585 height 173
copy div "[URL][DOMAIN_NAME]"
